Goal: Transaction & Acquisition: Obtain resource

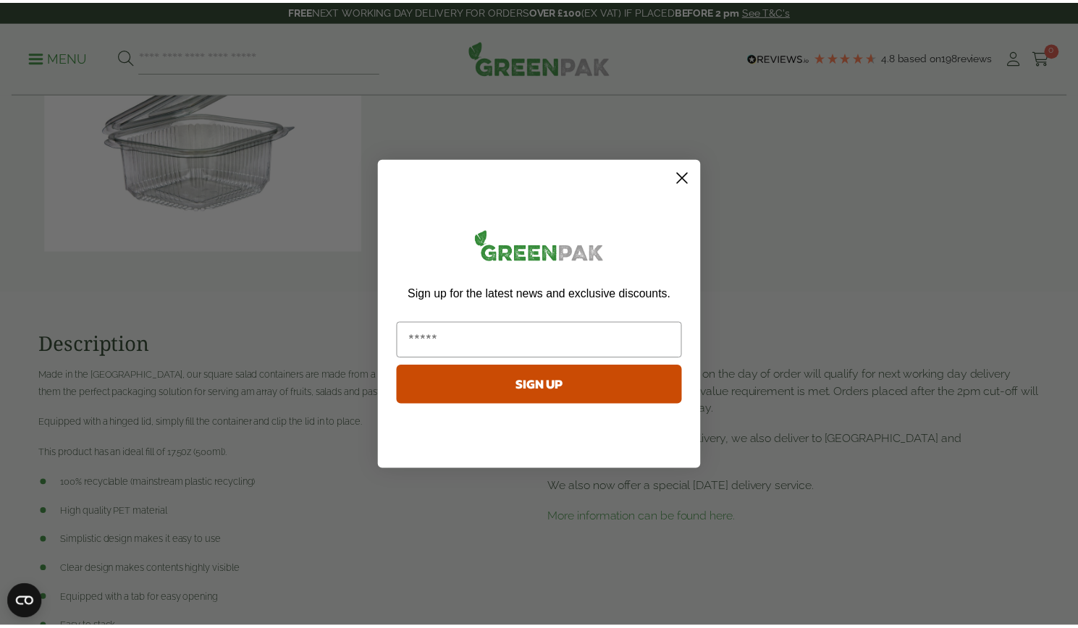
scroll to position [953, 0]
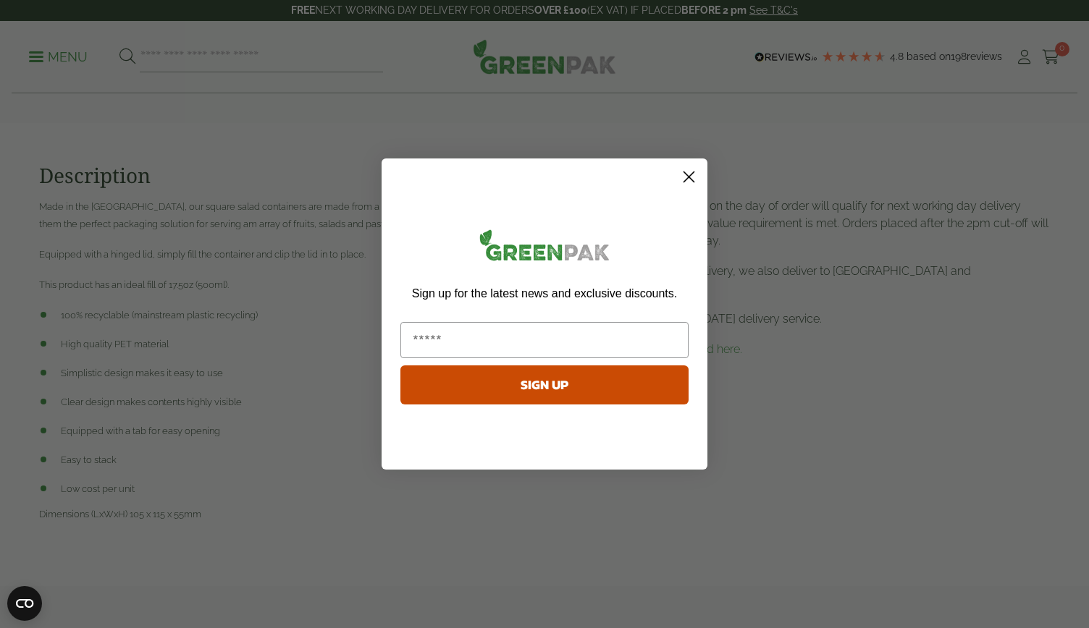
click at [693, 184] on circle "Close dialog" at bounding box center [689, 177] width 24 height 24
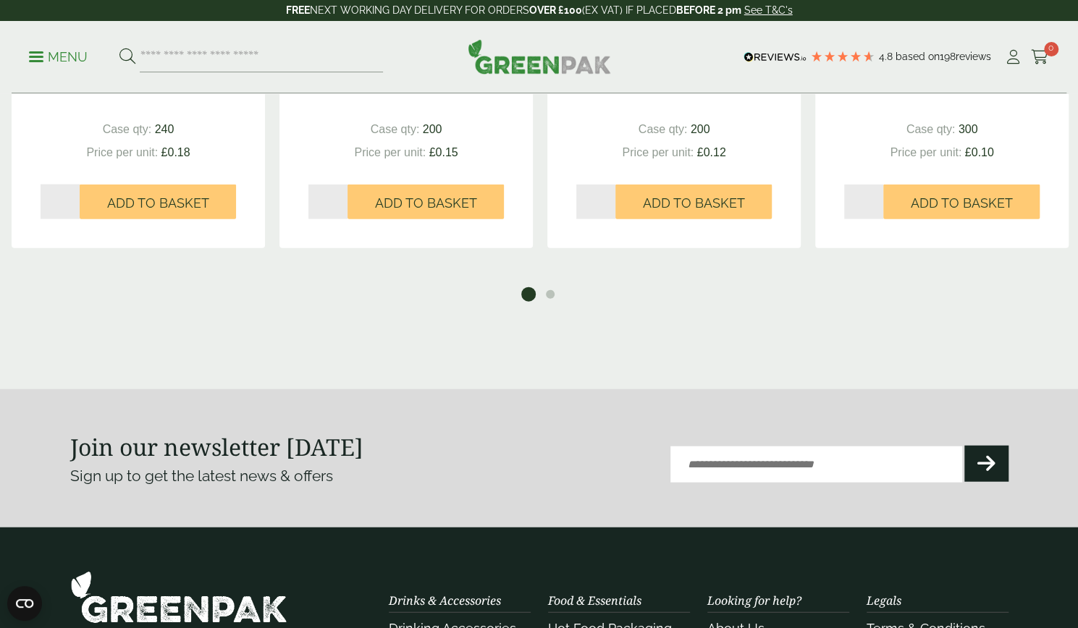
scroll to position [1783, 0]
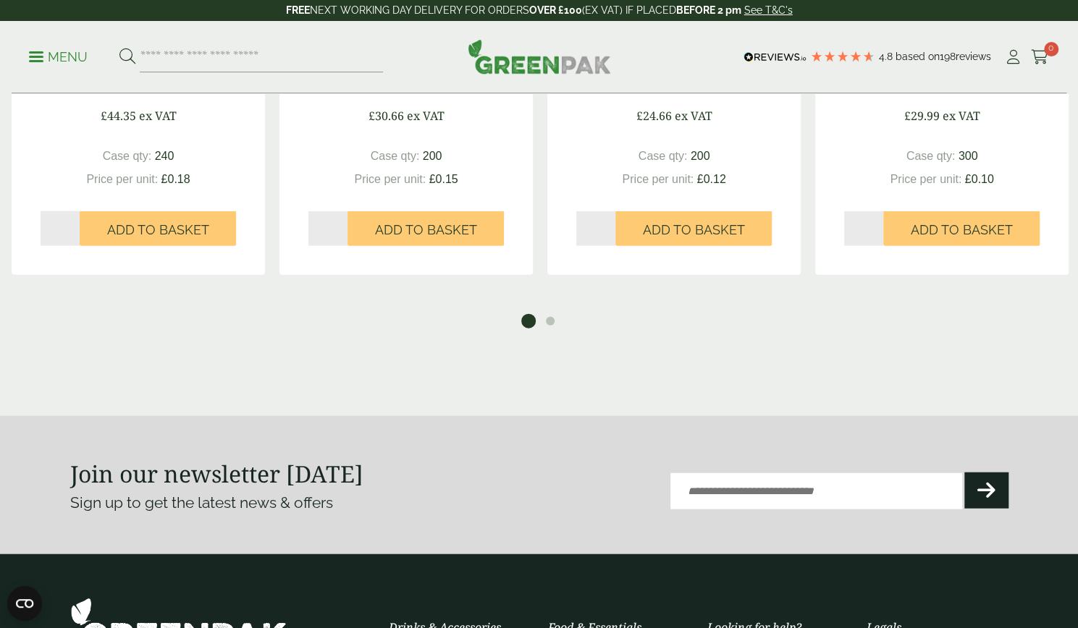
click at [557, 329] on ul "1 2" at bounding box center [538, 319] width 1069 height 20
click at [549, 329] on button "2" at bounding box center [550, 321] width 14 height 14
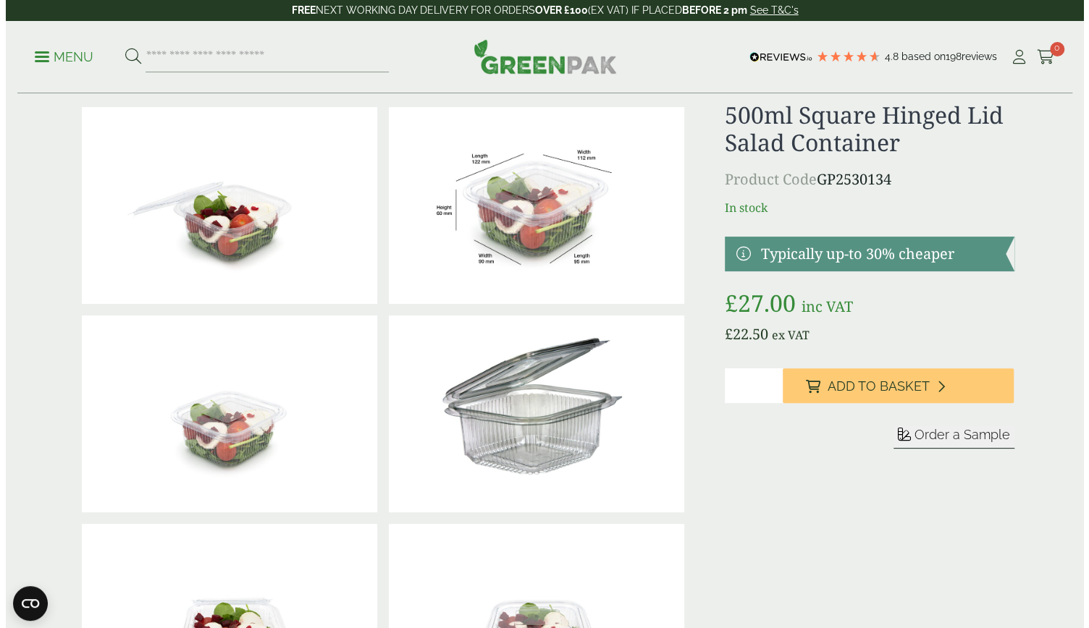
scroll to position [0, 0]
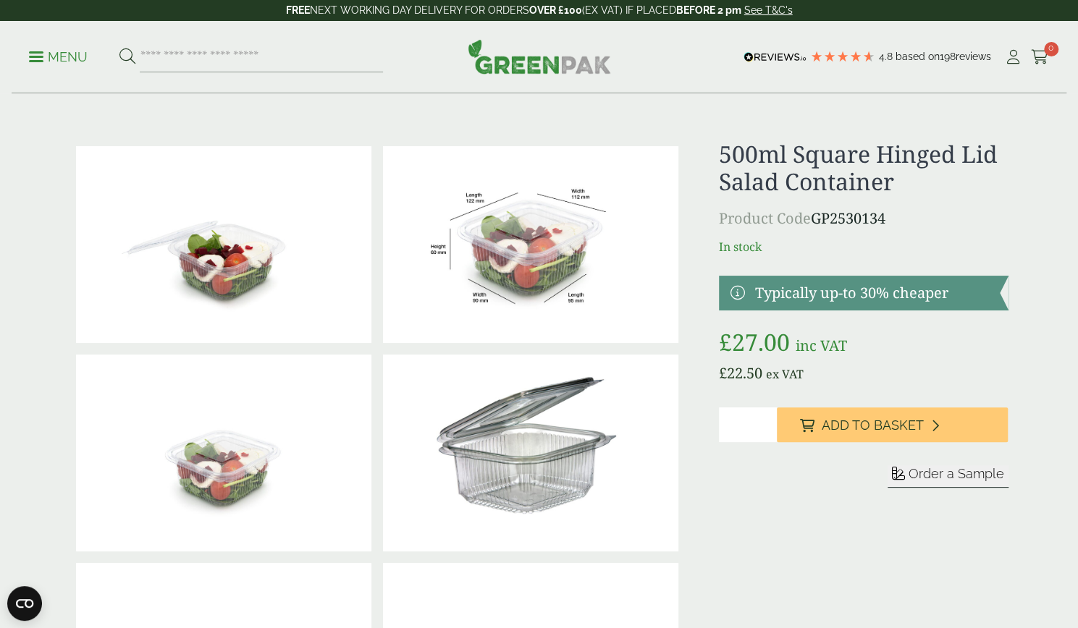
click at [963, 468] on span "Order a Sample" at bounding box center [957, 473] width 96 height 15
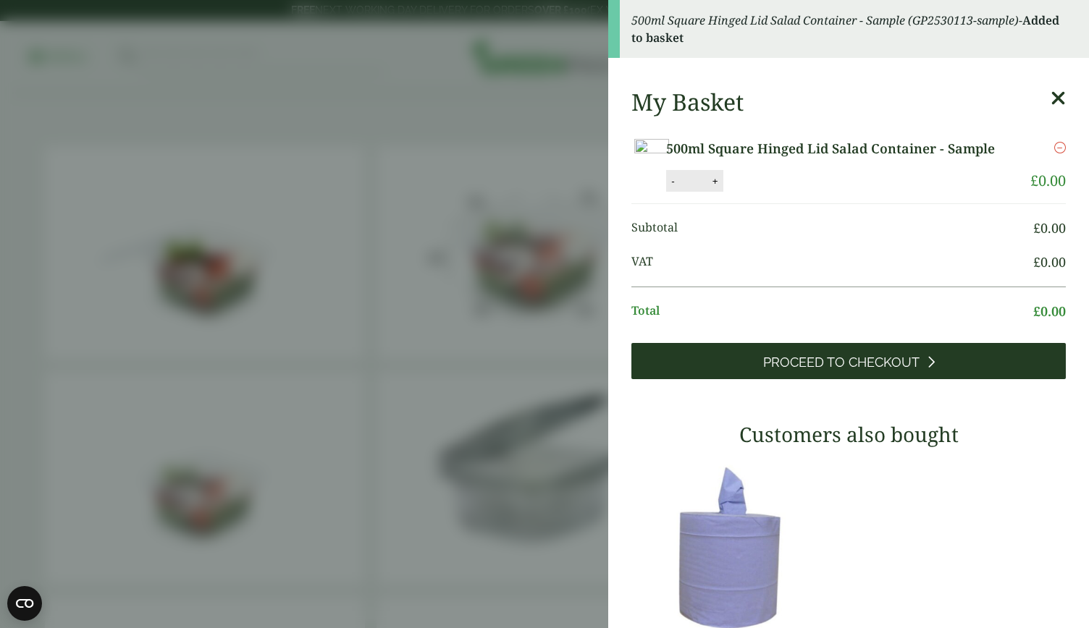
click at [947, 379] on link "Proceed to Checkout" at bounding box center [848, 361] width 434 height 36
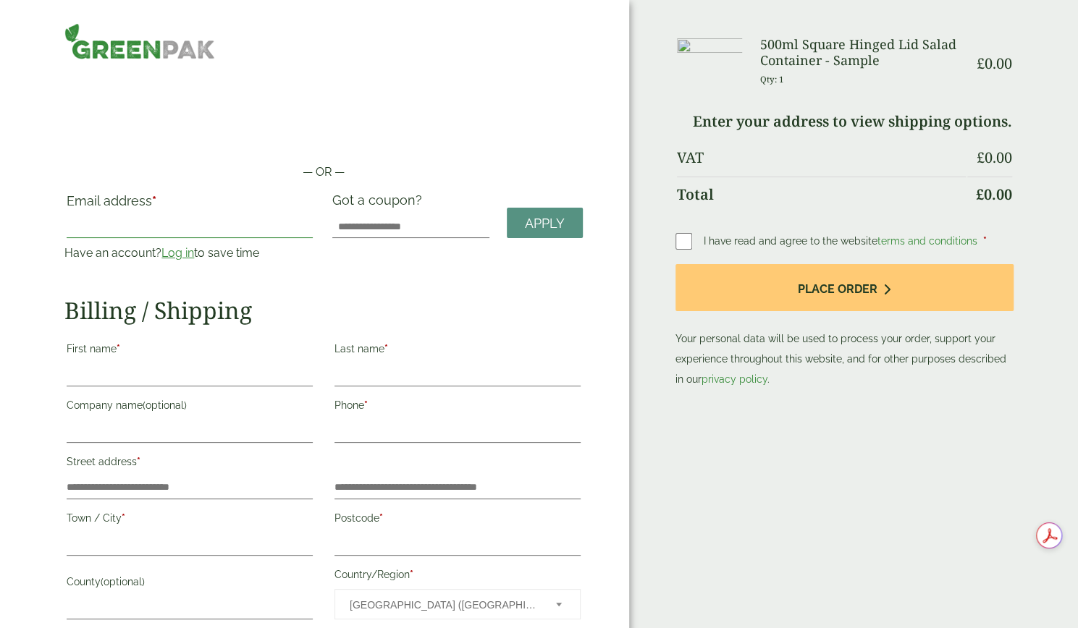
click at [203, 230] on input "Email address *" at bounding box center [190, 226] width 246 height 23
click at [386, 331] on div "Billing / Shipping First name * Last name * Company name (optional) Phone * Str…" at bounding box center [323, 486] width 518 height 378
click at [248, 237] on input "Email address *" at bounding box center [190, 226] width 246 height 23
type input "**********"
type input "****"
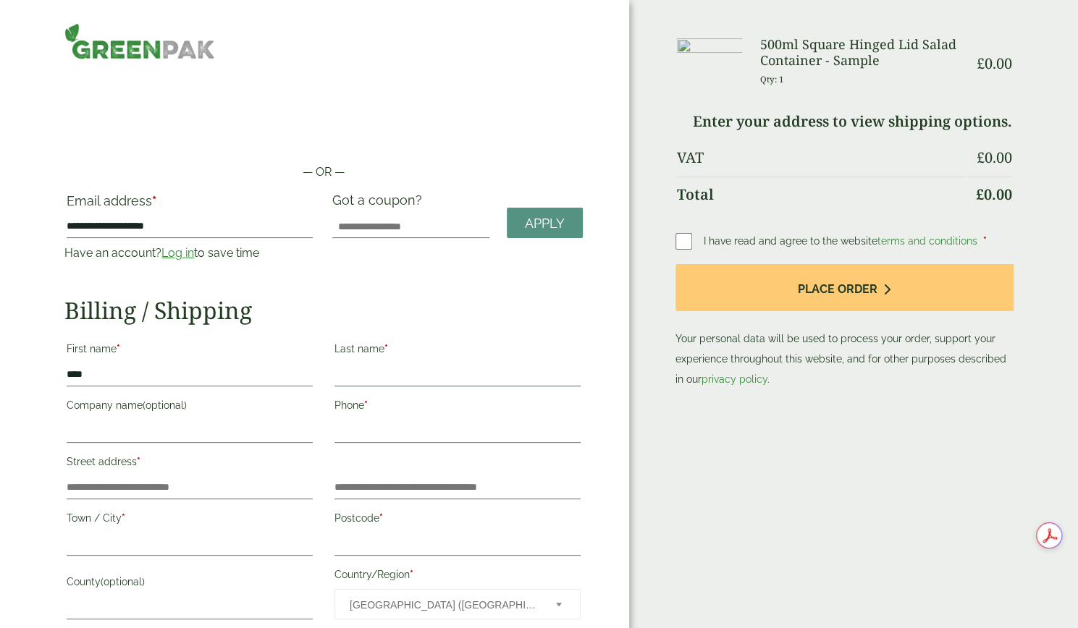
type input "*****"
type input "**********"
type input "********"
type input "**********"
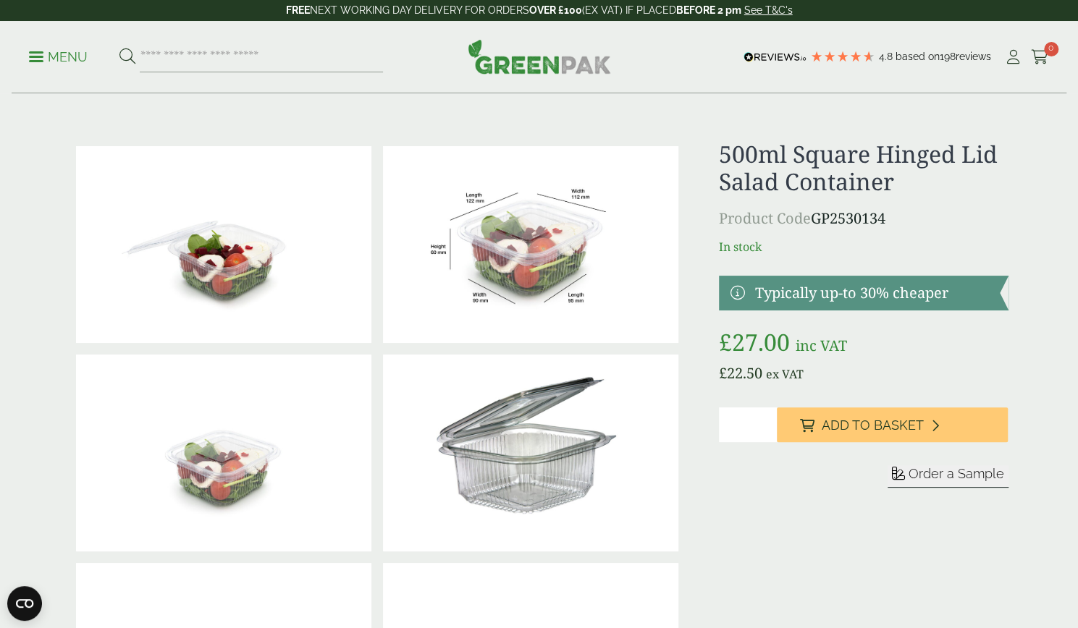
click at [979, 477] on span "Order a Sample" at bounding box center [957, 473] width 96 height 15
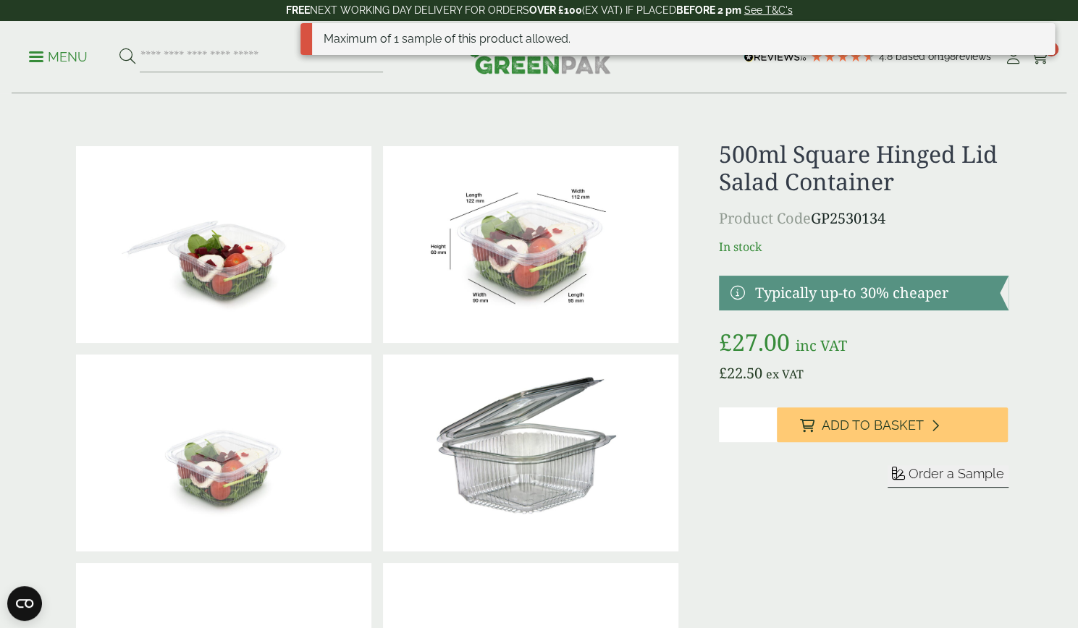
click at [1011, 80] on div "Menu 4.8 Based on 198 reviews My Account" at bounding box center [539, 57] width 1055 height 72
click at [1040, 63] on div "Maximum of 1 sample of this product allowed." at bounding box center [677, 44] width 754 height 43
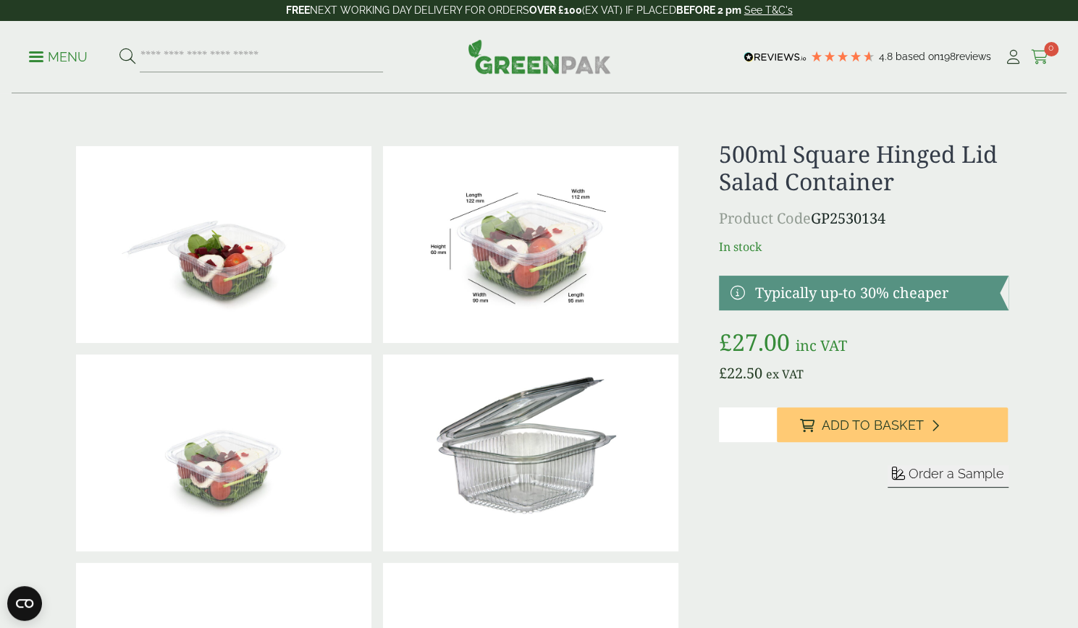
click at [1040, 54] on icon at bounding box center [1040, 57] width 18 height 14
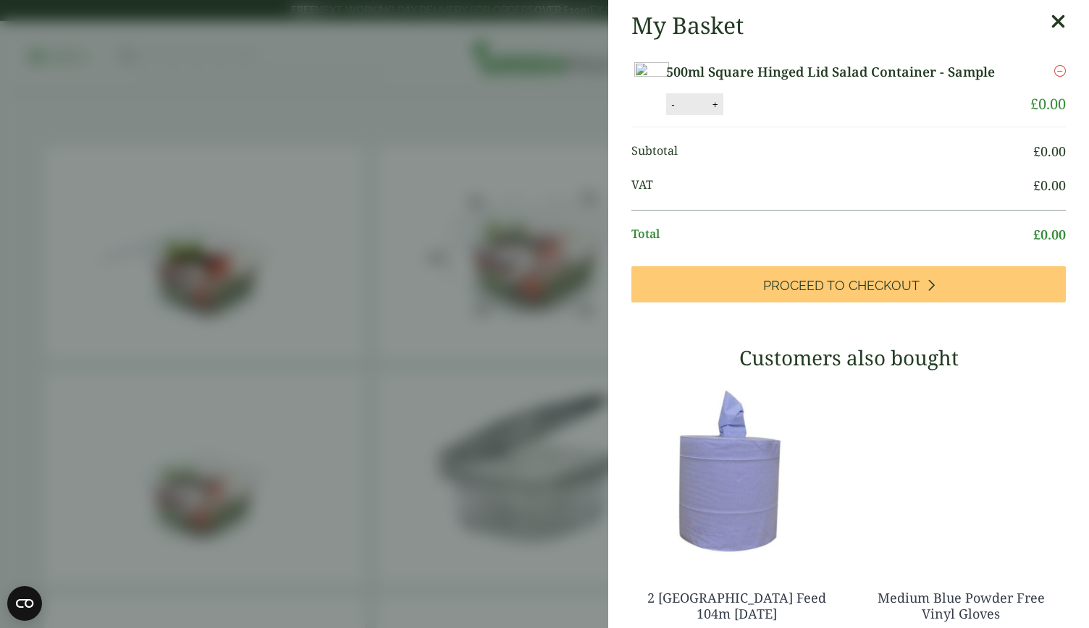
click at [1051, 38] on link at bounding box center [1058, 26] width 15 height 28
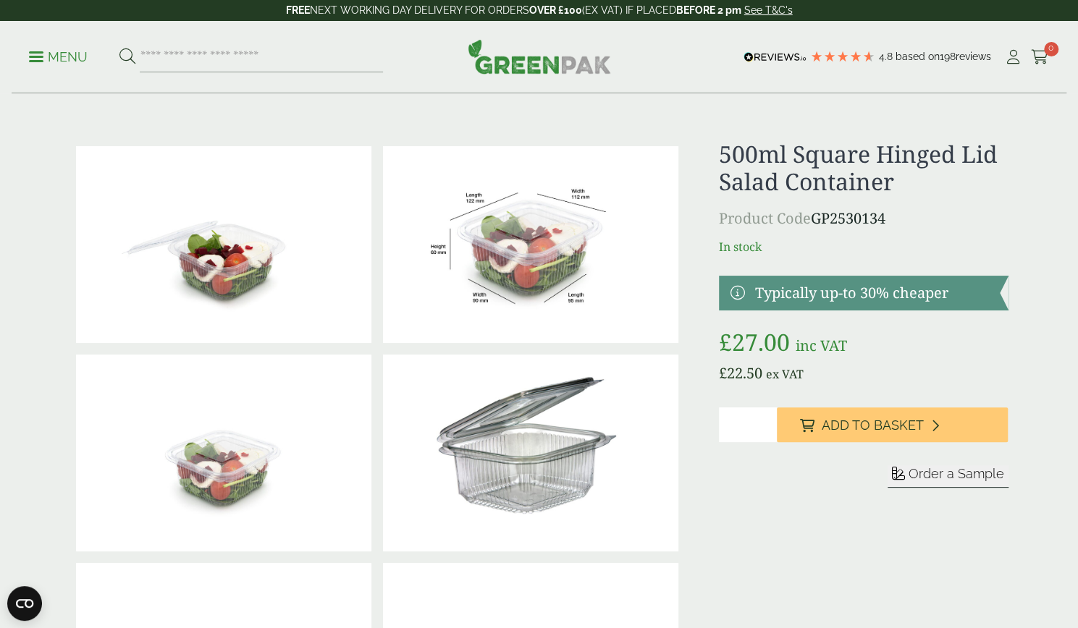
click at [67, 64] on p "Menu" at bounding box center [58, 57] width 59 height 17
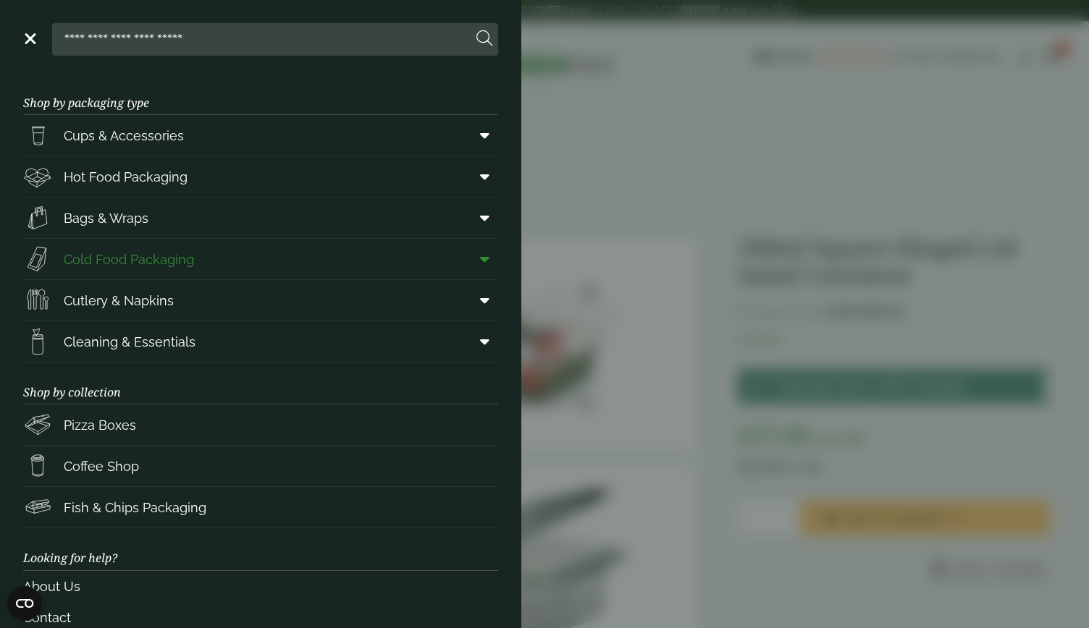
click at [139, 251] on span "Cold Food Packaging" at bounding box center [129, 260] width 130 height 20
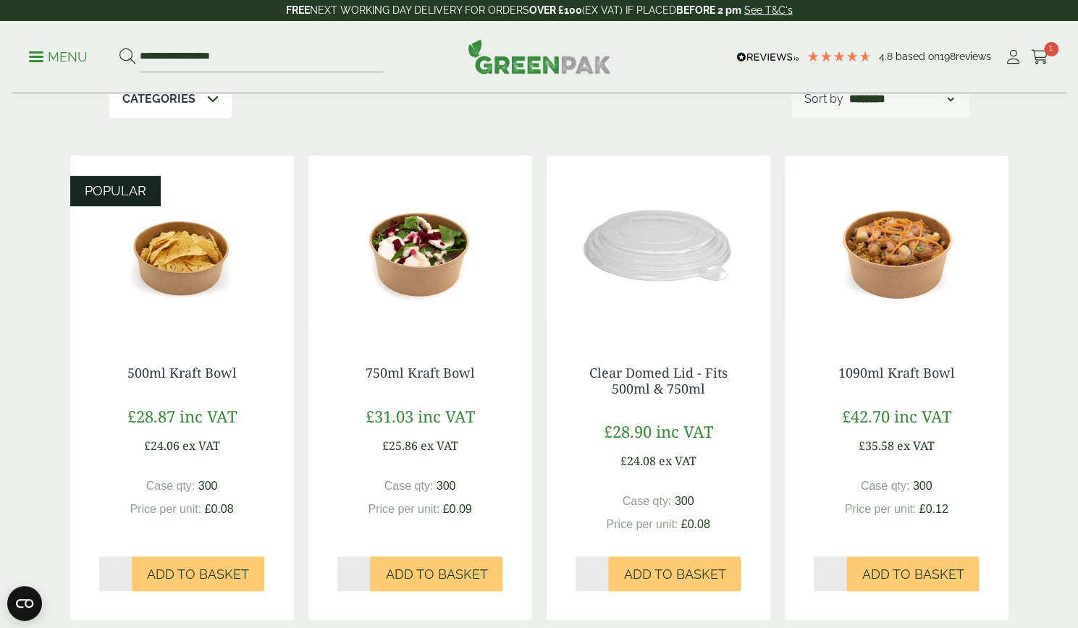
scroll to position [248, 0]
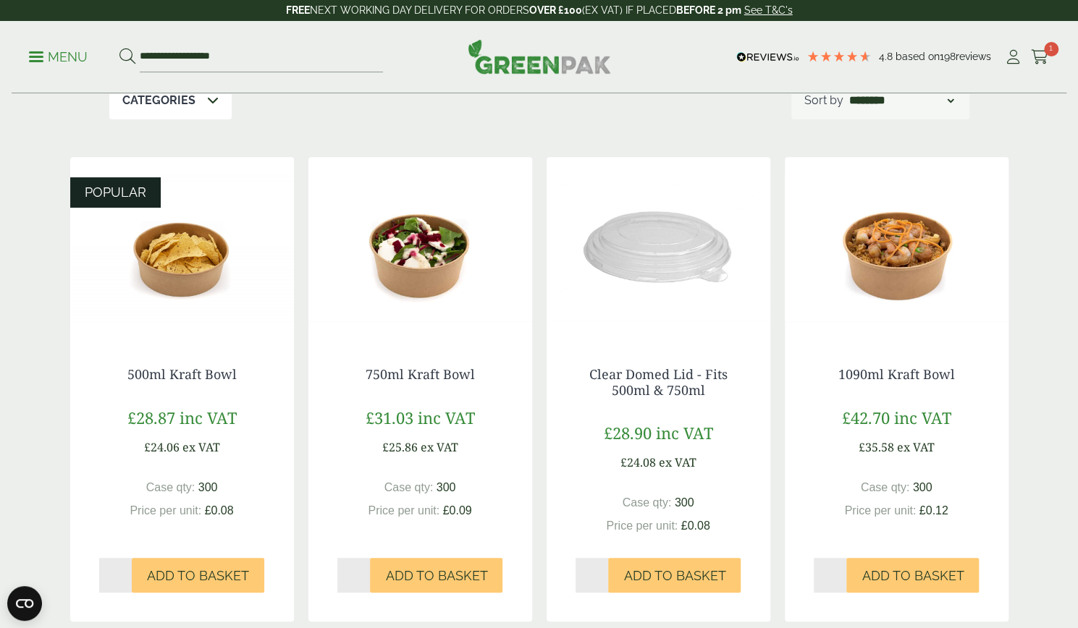
click at [158, 322] on img at bounding box center [182, 247] width 224 height 181
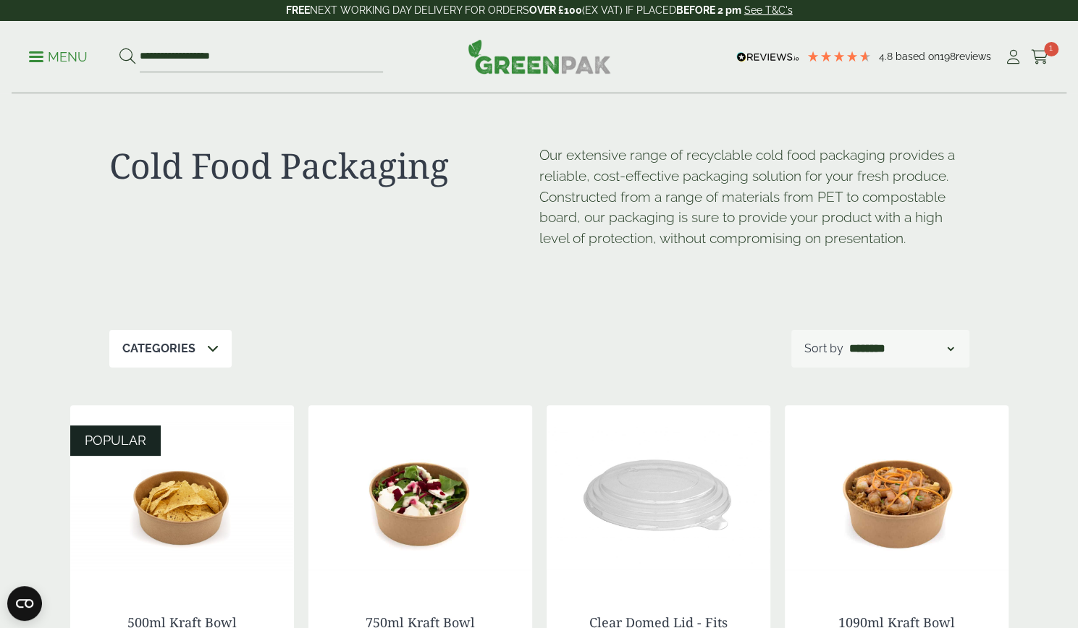
scroll to position [311, 0]
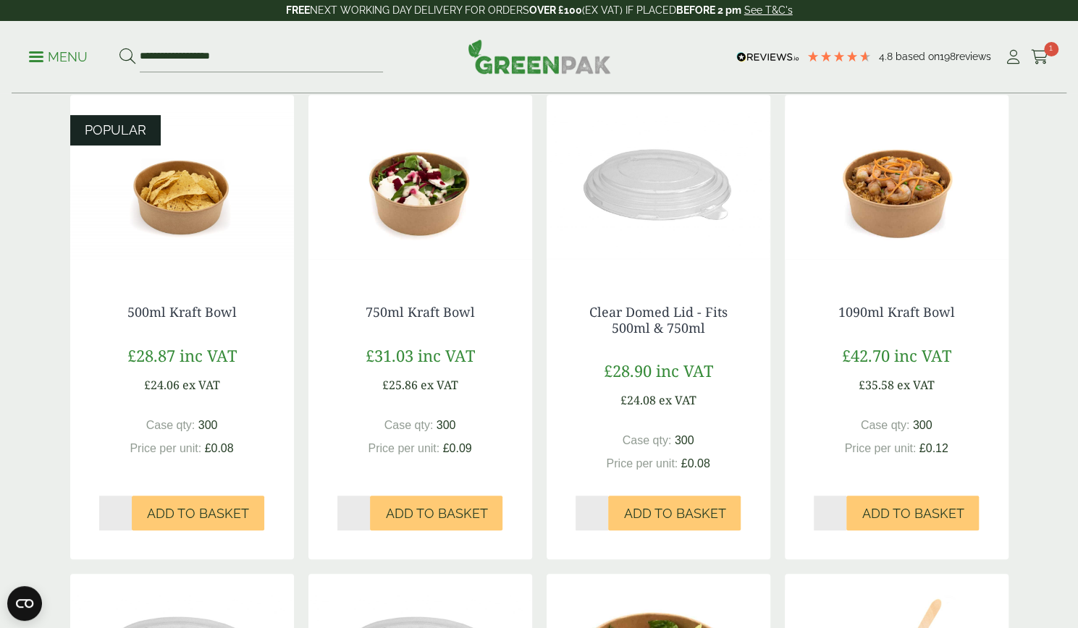
click at [146, 251] on img at bounding box center [182, 185] width 224 height 181
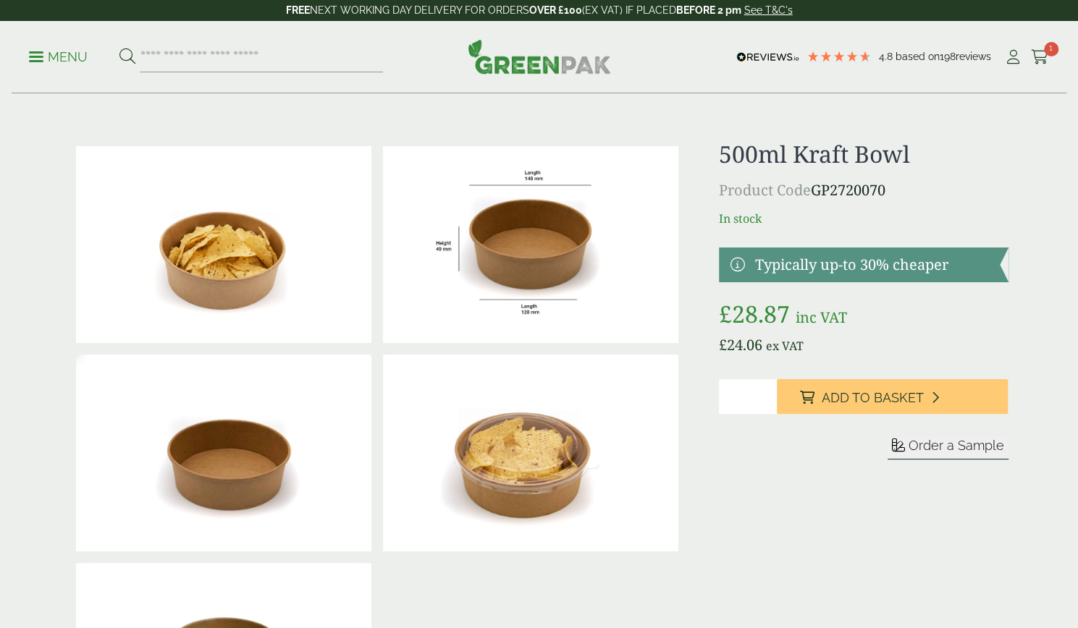
click at [973, 451] on span "Order a Sample" at bounding box center [957, 445] width 96 height 15
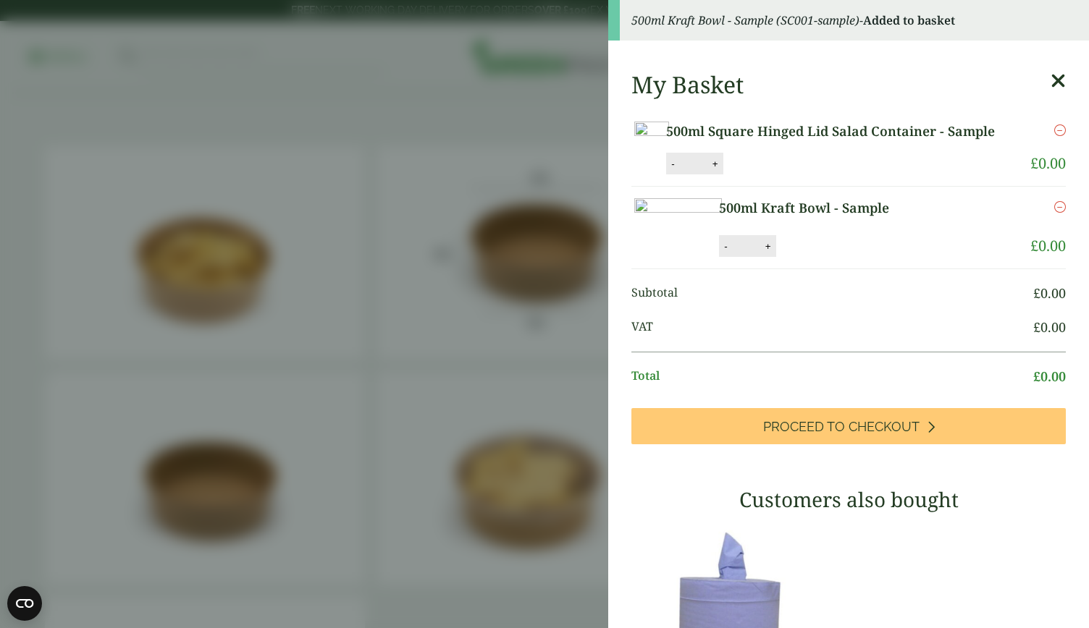
click at [35, 102] on aside "500ml Kraft Bowl - Sample (SC001-sample) - Added to basket My Basket 500ml Squa…" at bounding box center [544, 314] width 1089 height 628
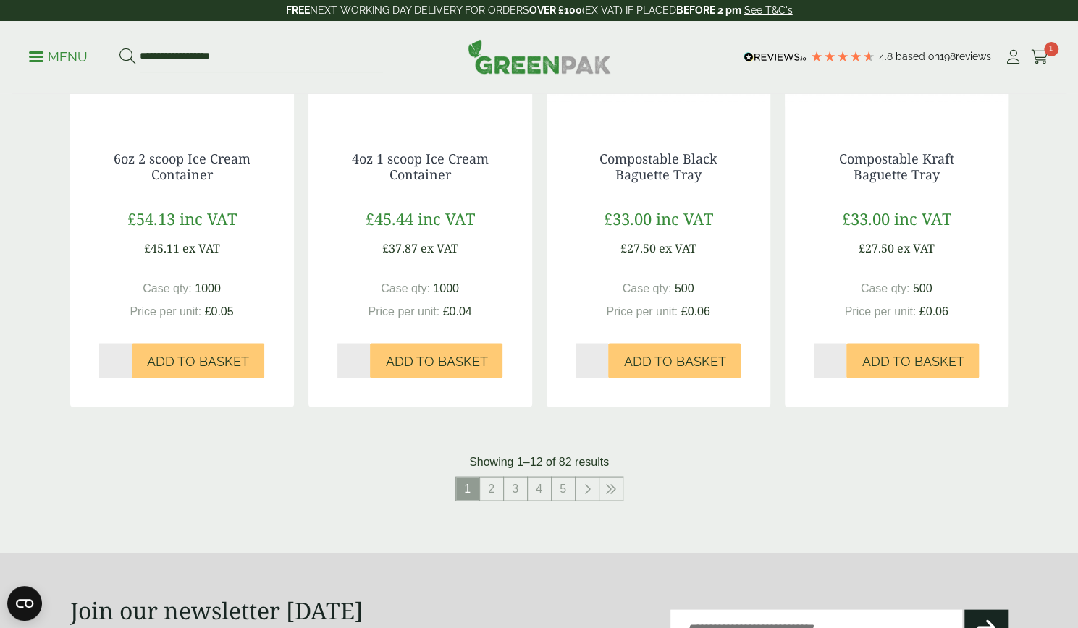
scroll to position [1469, 0]
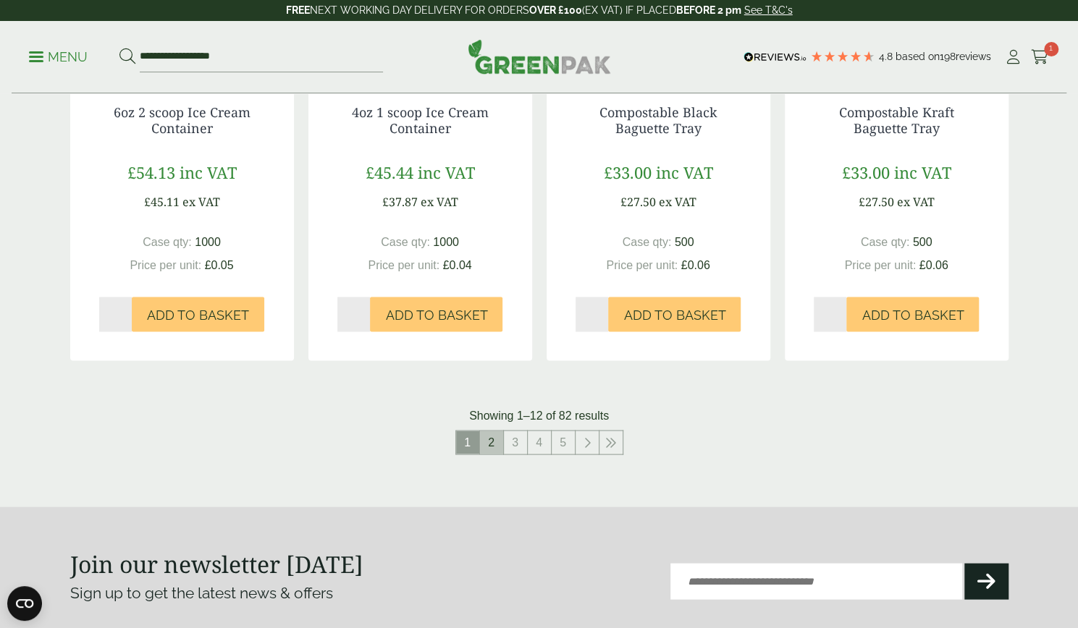
click at [495, 450] on link "2" at bounding box center [491, 442] width 23 height 23
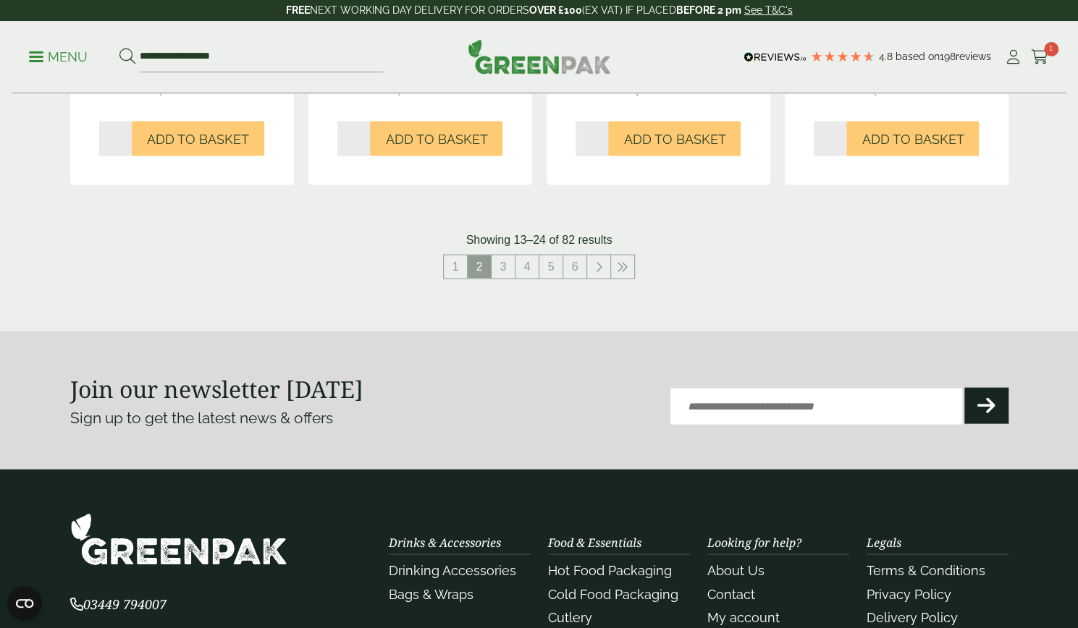
scroll to position [1660, 0]
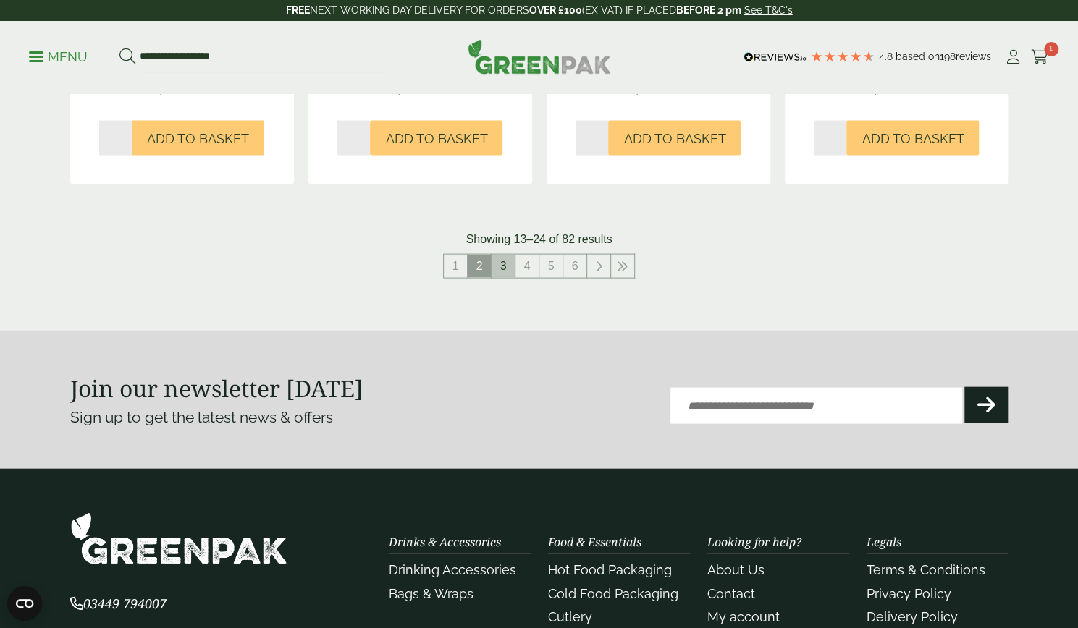
click at [508, 255] on link "3" at bounding box center [503, 266] width 23 height 23
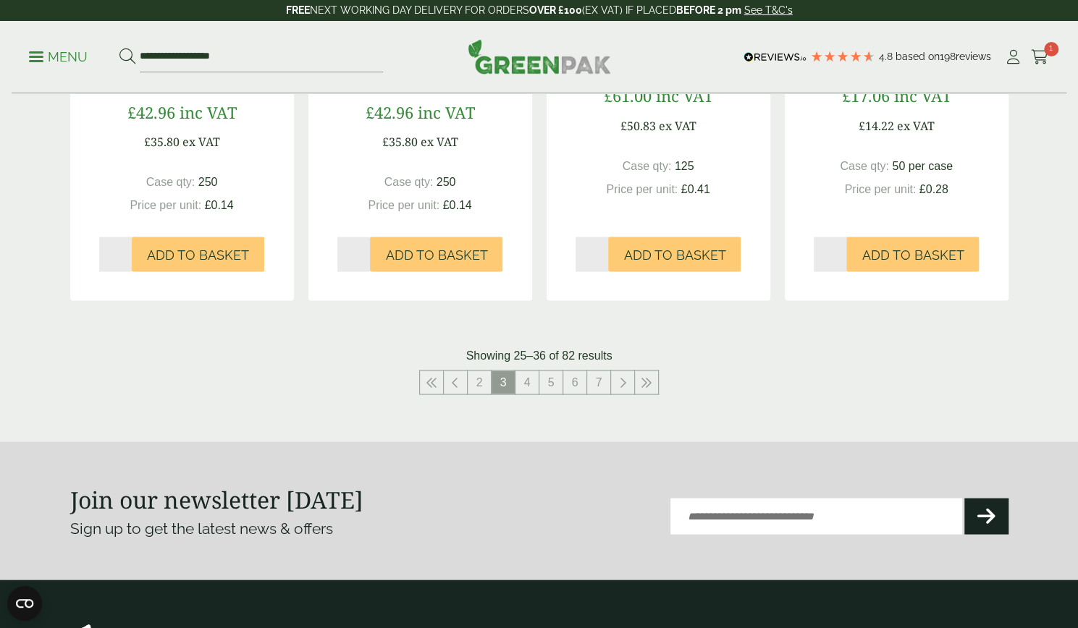
scroll to position [1525, 0]
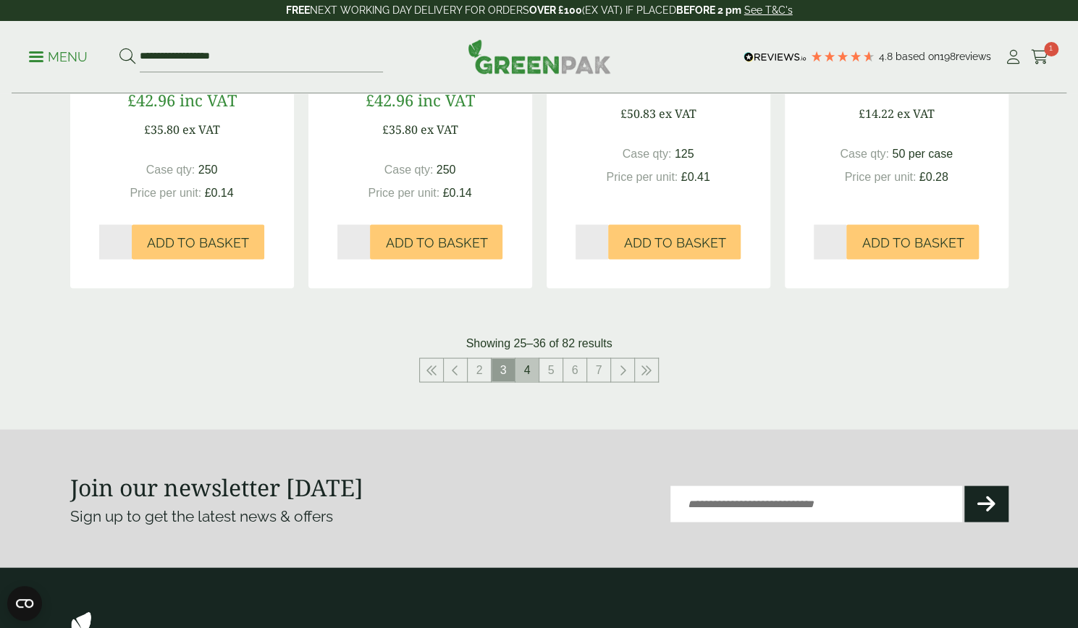
click at [522, 358] on link "4" at bounding box center [526, 369] width 23 height 23
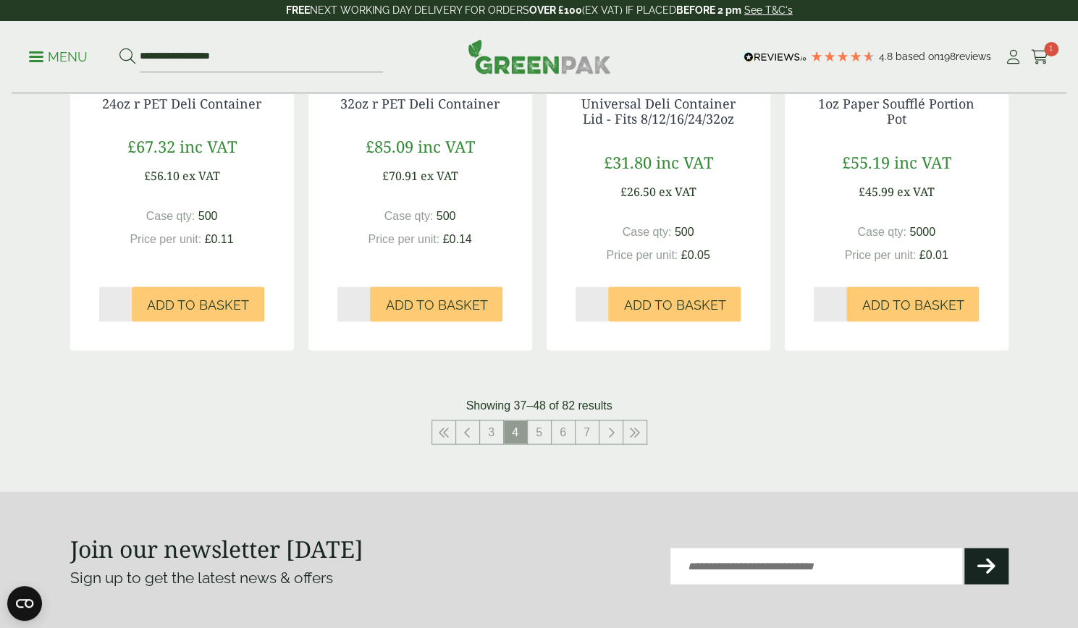
scroll to position [1517, 0]
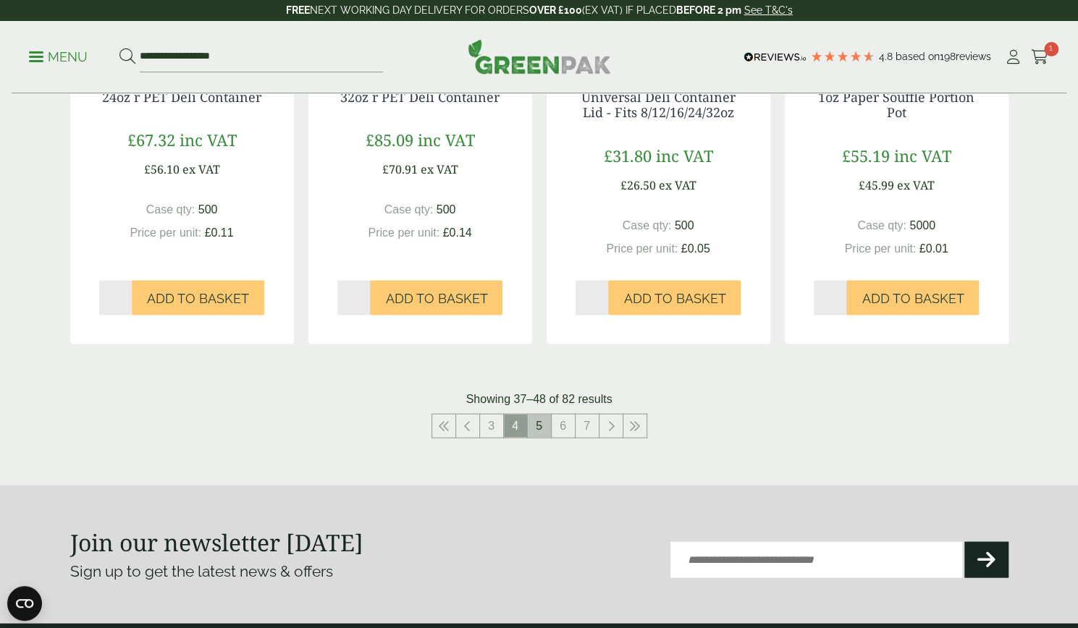
click at [539, 431] on link "5" at bounding box center [539, 425] width 23 height 23
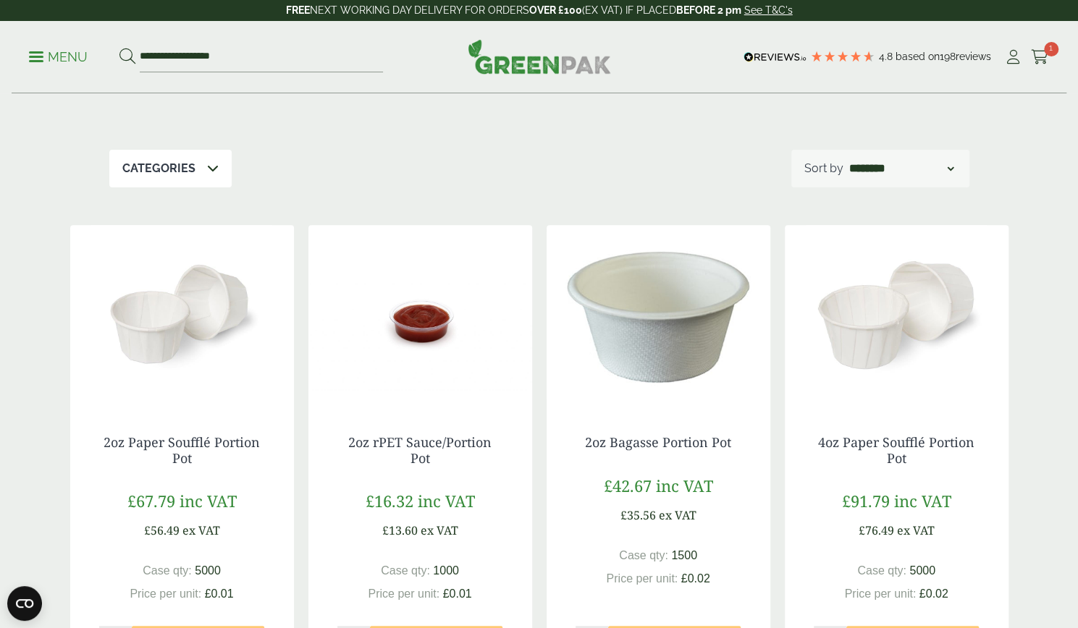
scroll to position [182, 0]
drag, startPoint x: 539, startPoint y: 431, endPoint x: 492, endPoint y: 143, distance: 292.1
click at [492, 143] on div "Cold Food Packaging Our extensive range of recyclable cold food packaging provi…" at bounding box center [539, 30] width 860 height 236
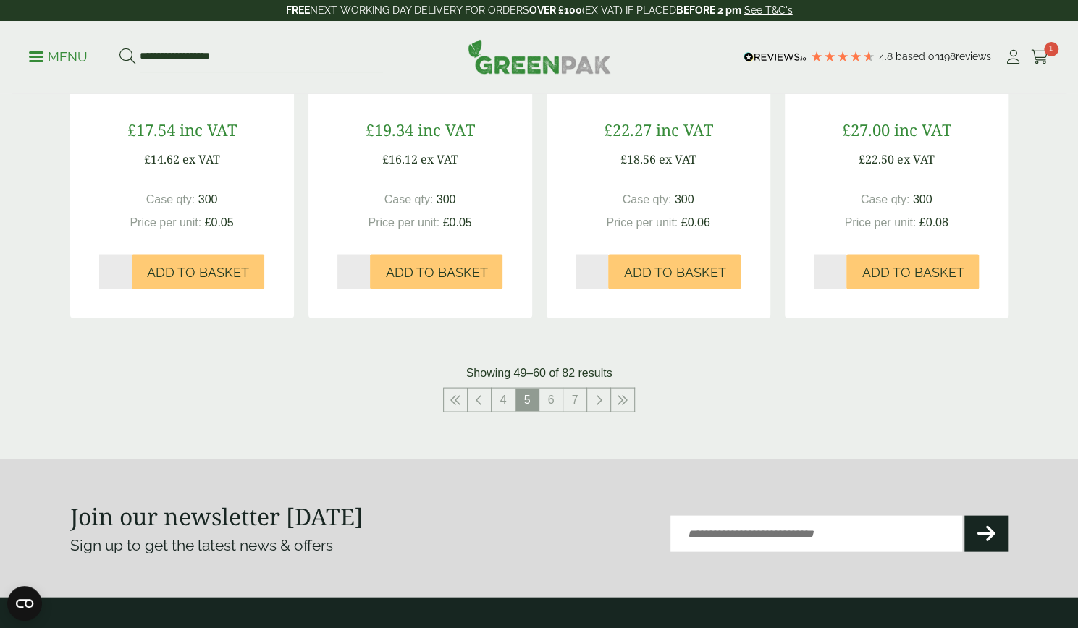
scroll to position [1507, 0]
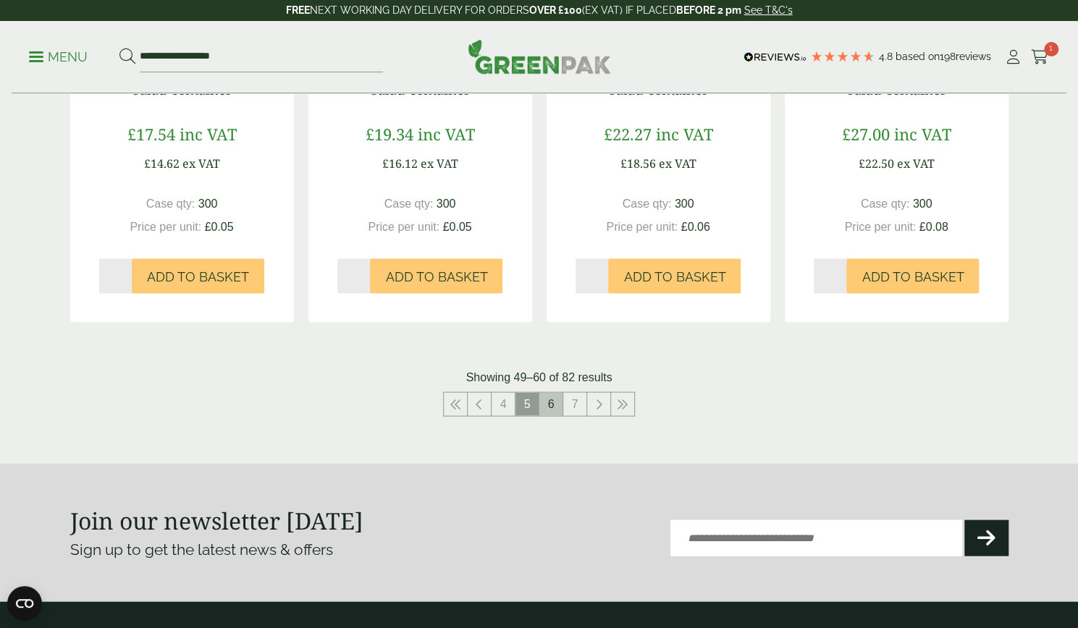
click at [545, 392] on link "6" at bounding box center [550, 403] width 23 height 23
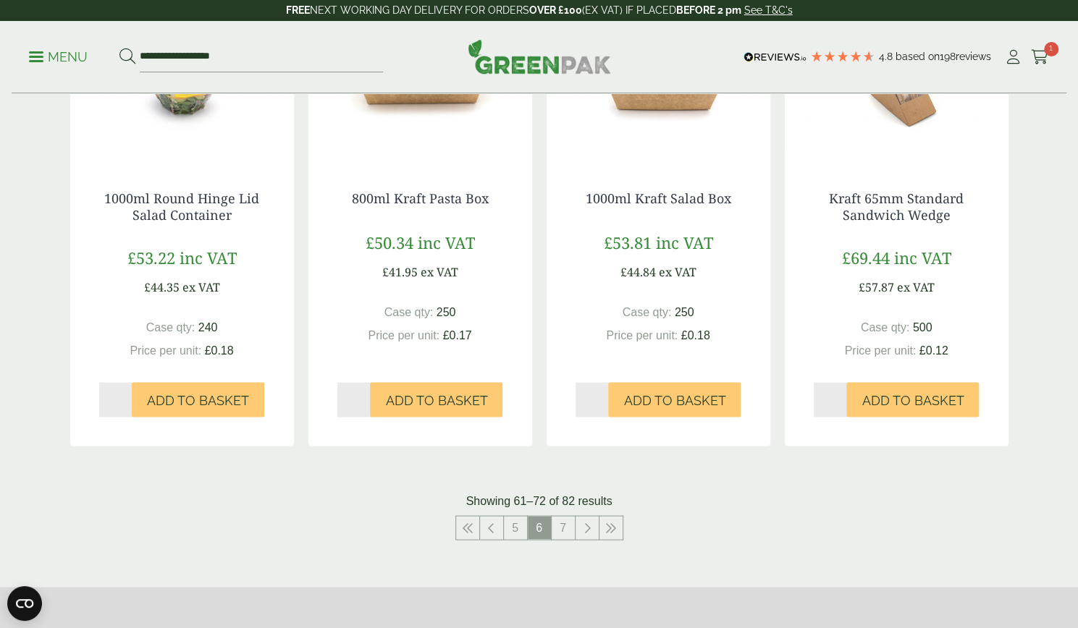
scroll to position [1468, 0]
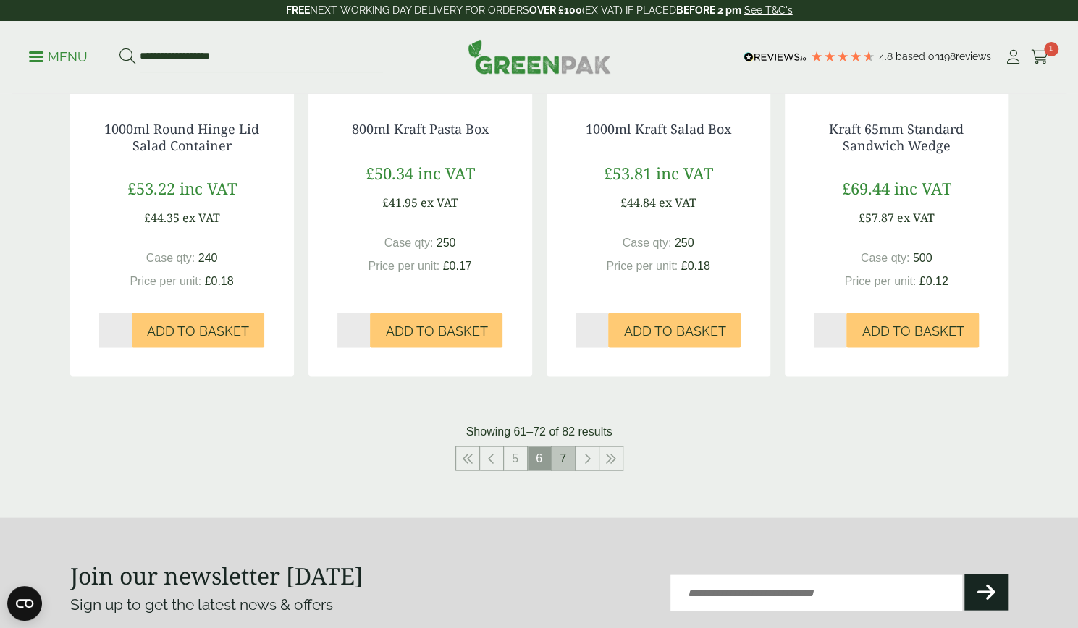
click at [559, 447] on link "7" at bounding box center [563, 458] width 23 height 23
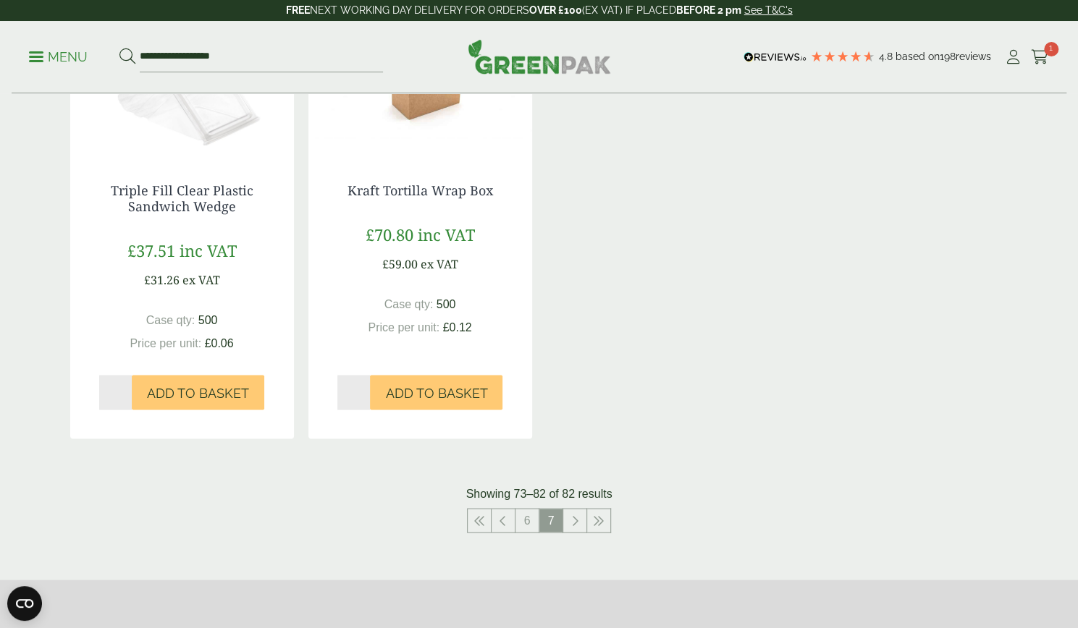
scroll to position [1392, 0]
click at [570, 518] on link at bounding box center [574, 519] width 23 height 23
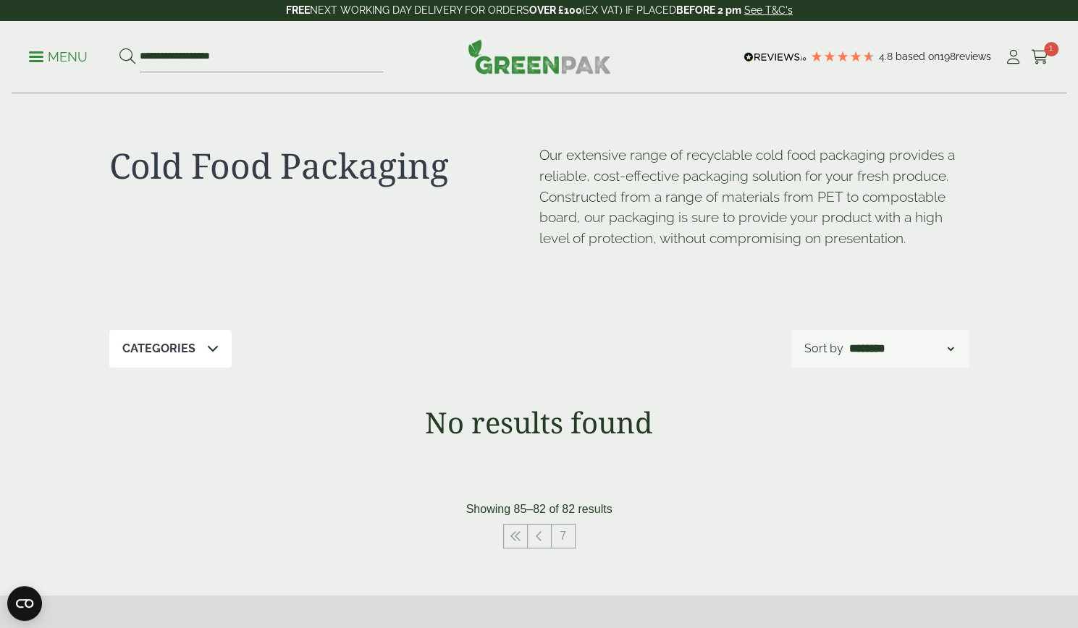
click at [56, 63] on p "Menu" at bounding box center [58, 57] width 59 height 17
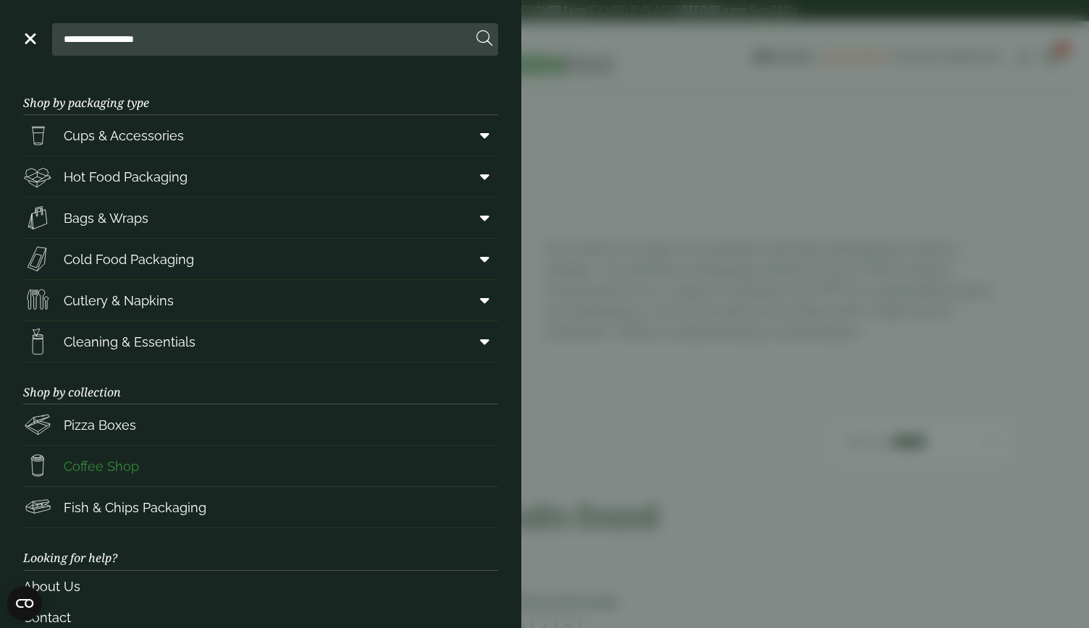
click at [114, 460] on span "Coffee Shop" at bounding box center [101, 467] width 75 height 20
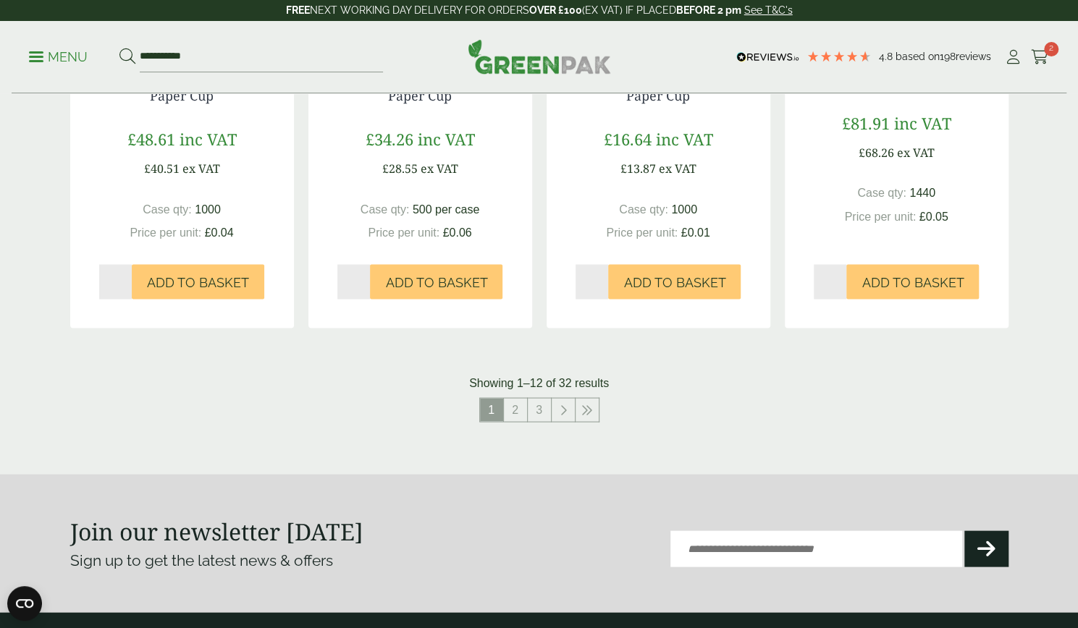
scroll to position [1456, 0]
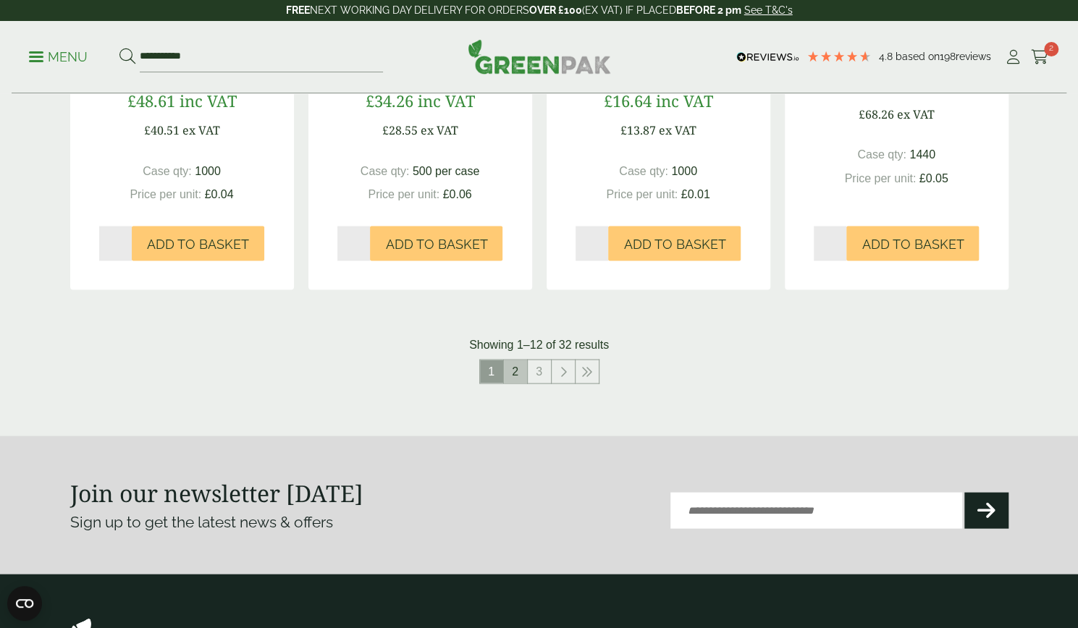
click at [510, 371] on link "2" at bounding box center [515, 371] width 23 height 23
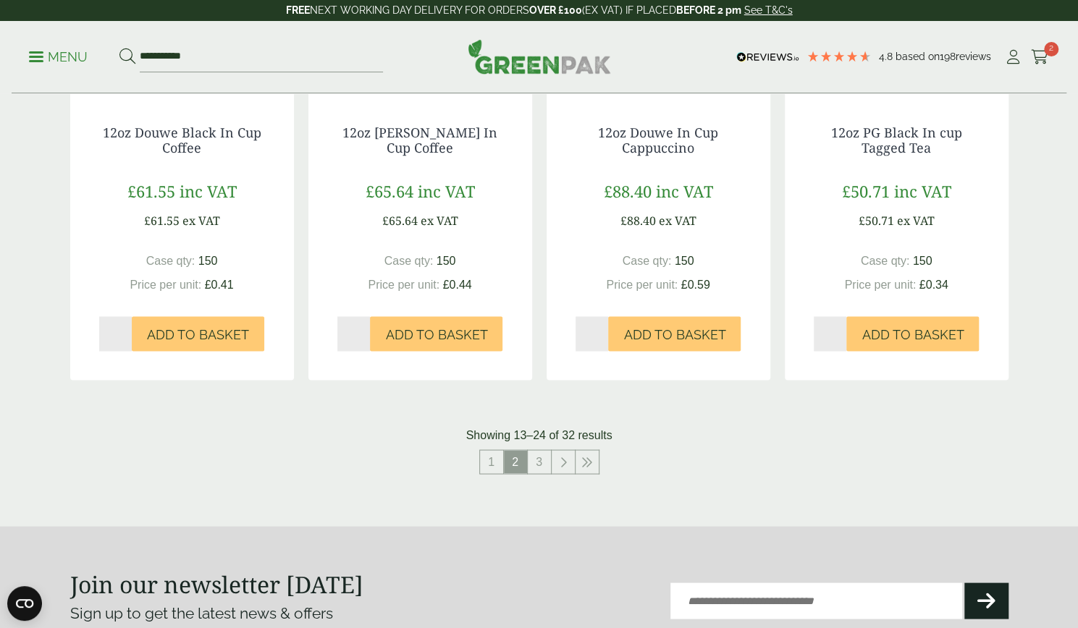
scroll to position [1353, 0]
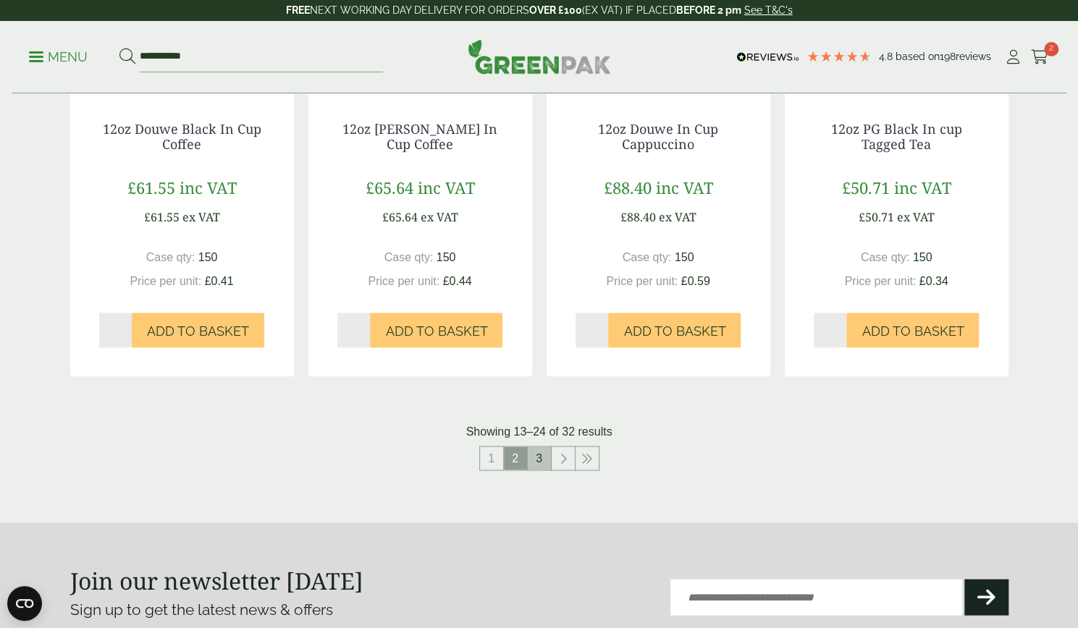
click at [542, 455] on link "3" at bounding box center [539, 458] width 23 height 23
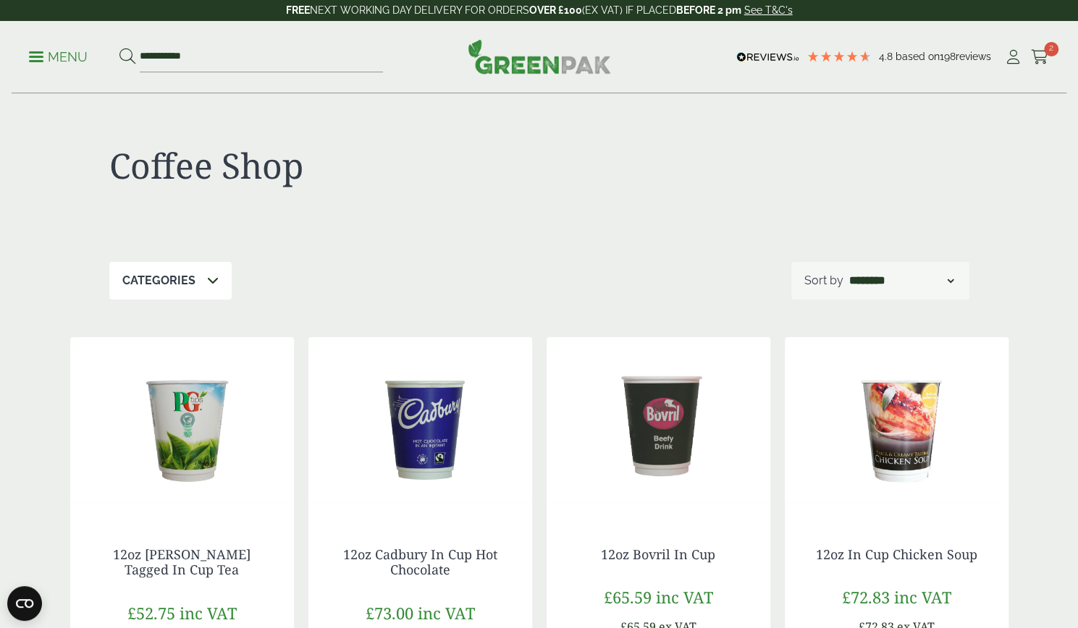
click at [56, 60] on p "Menu" at bounding box center [58, 57] width 59 height 17
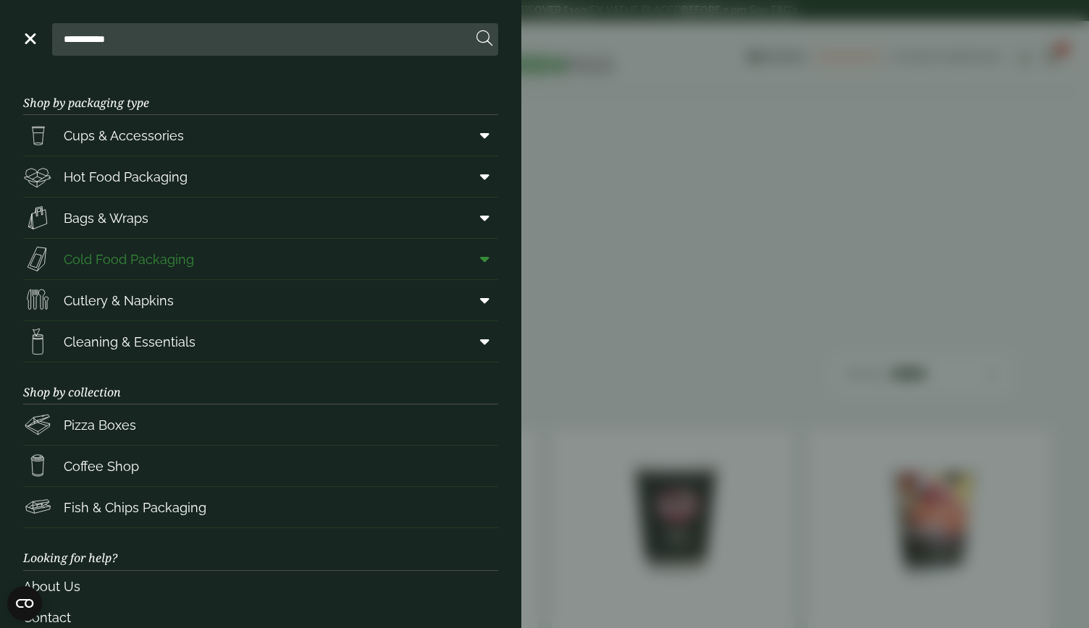
click at [121, 272] on span "Cold Food Packaging" at bounding box center [108, 259] width 171 height 29
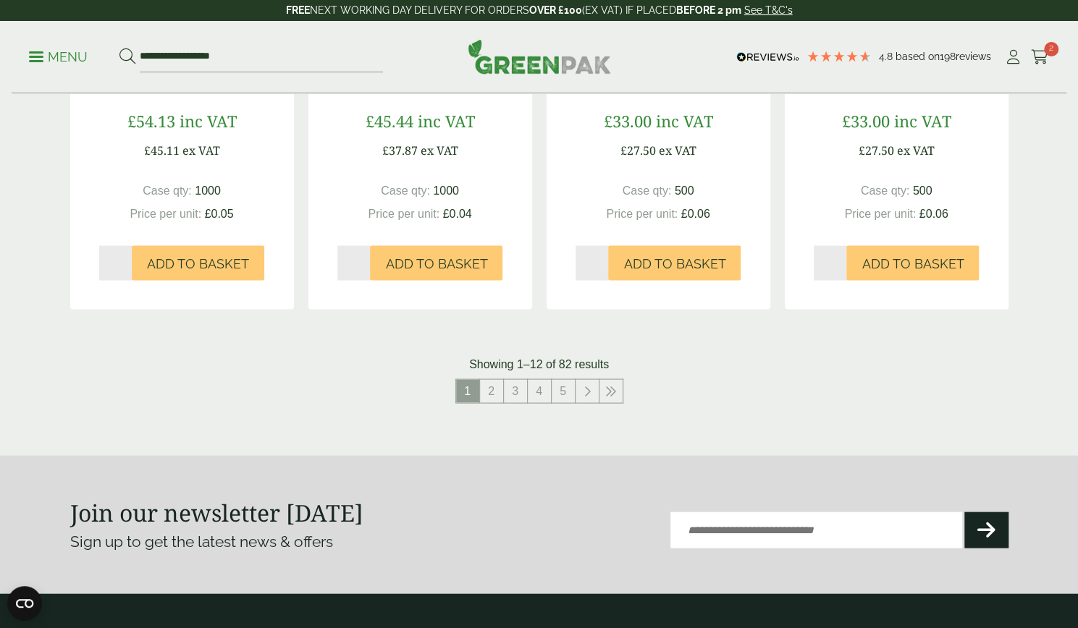
scroll to position [1521, 0]
click at [492, 394] on link "2" at bounding box center [491, 390] width 23 height 23
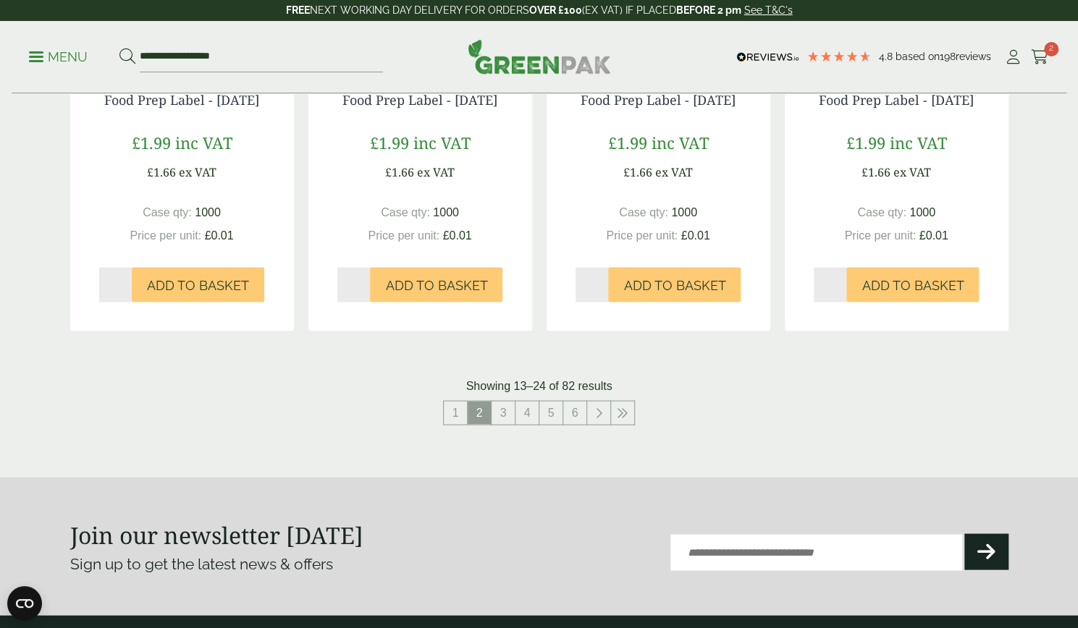
scroll to position [1515, 0]
click at [502, 400] on link "3" at bounding box center [503, 411] width 23 height 23
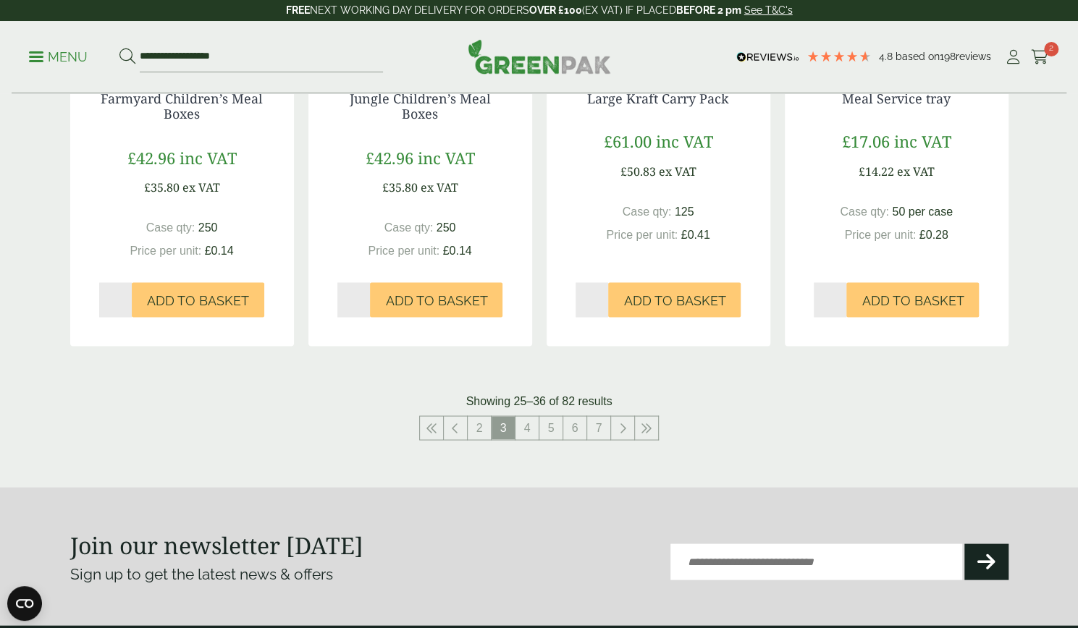
scroll to position [1483, 0]
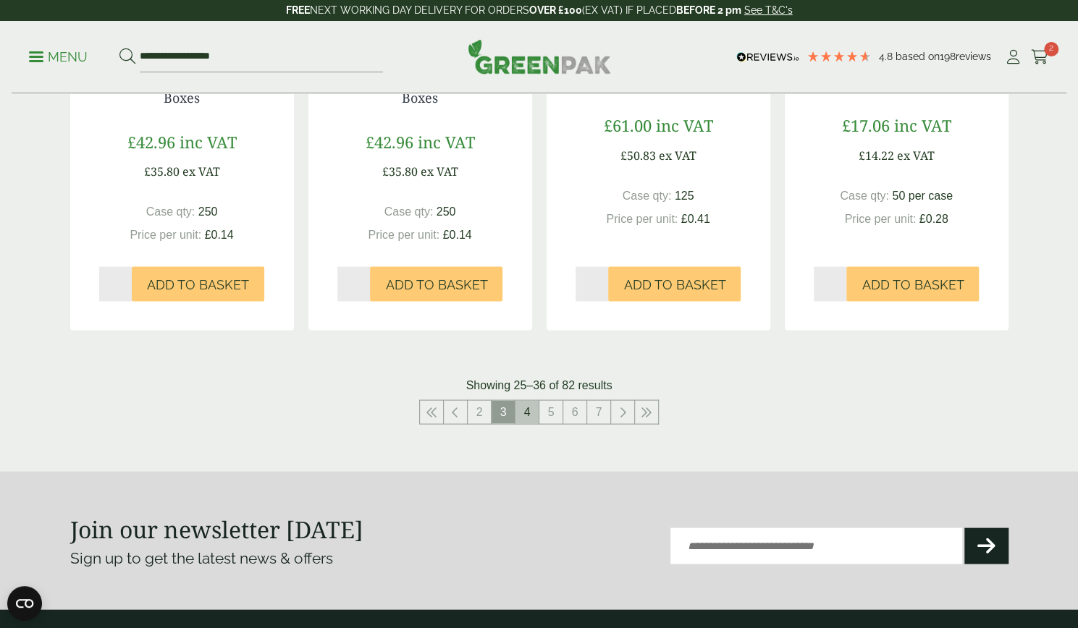
click at [520, 400] on link "4" at bounding box center [526, 411] width 23 height 23
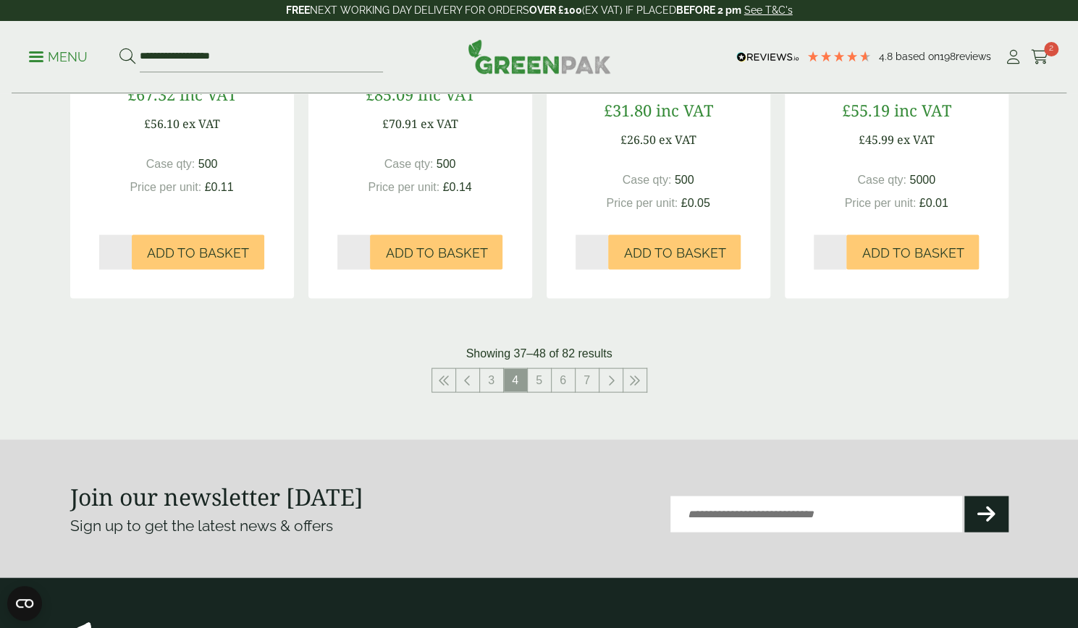
scroll to position [1564, 0]
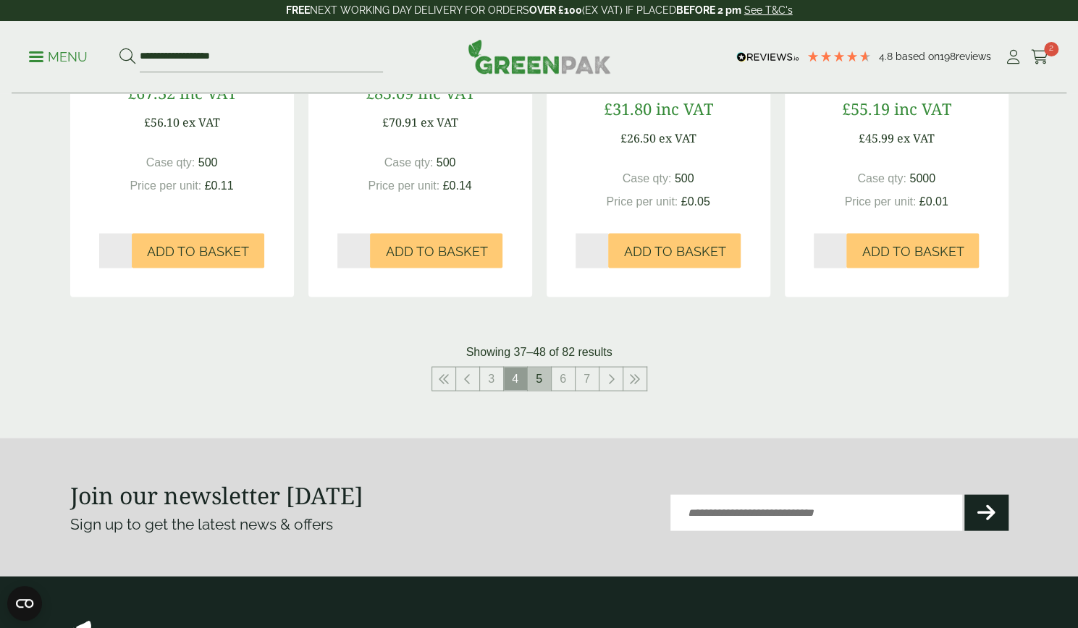
click at [539, 384] on link "5" at bounding box center [539, 378] width 23 height 23
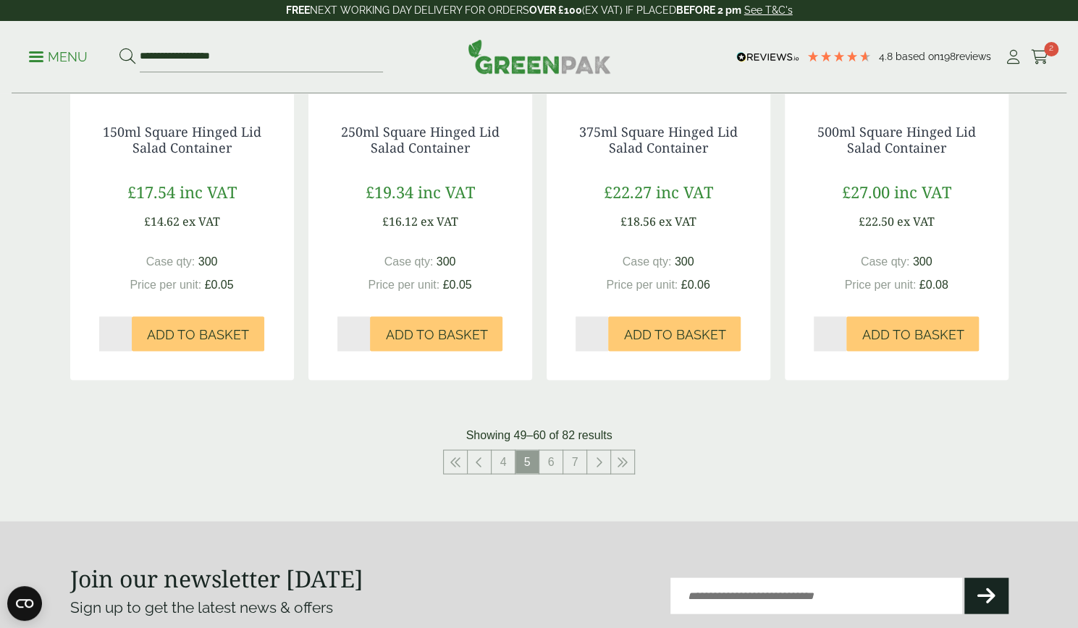
scroll to position [1512, 0]
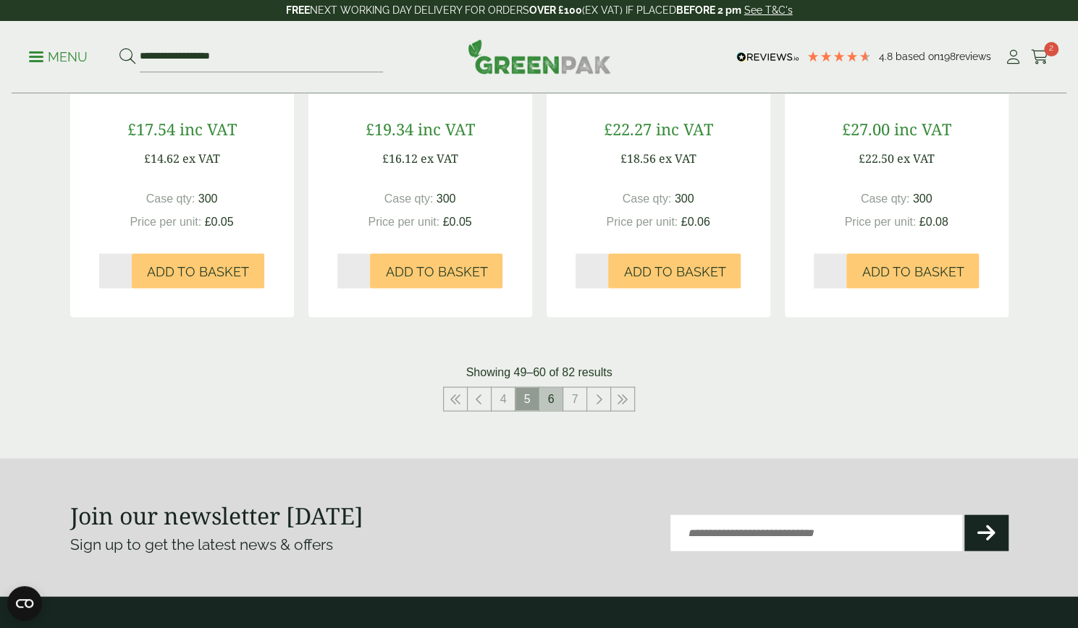
click at [549, 387] on link "6" at bounding box center [550, 398] width 23 height 23
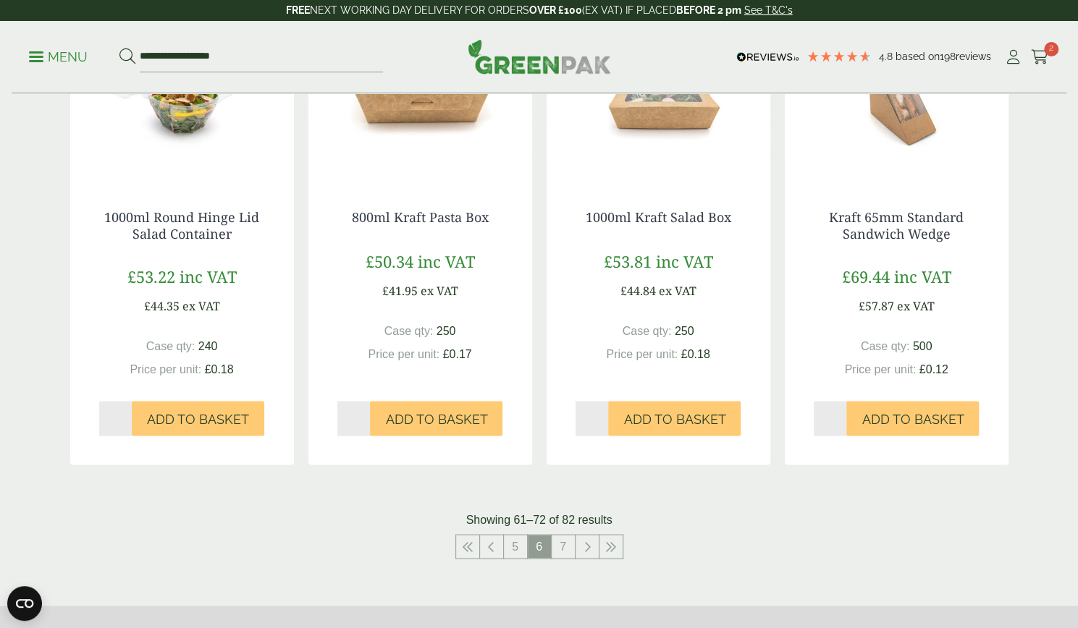
scroll to position [1381, 0]
click at [564, 534] on link "7" at bounding box center [563, 545] width 23 height 23
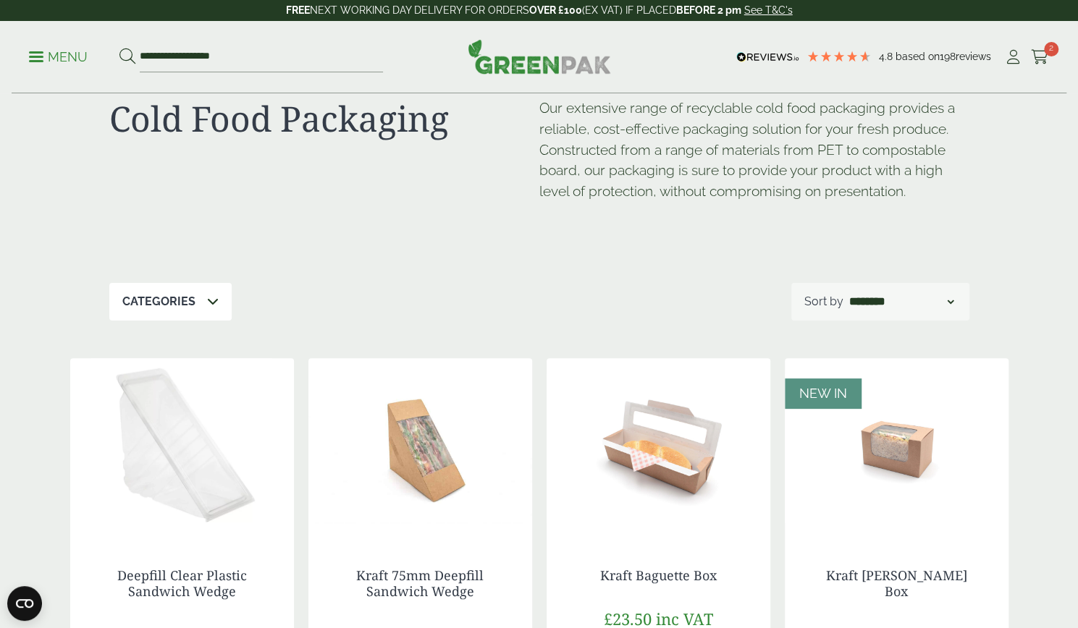
scroll to position [35, 0]
